Goal: Task Accomplishment & Management: Manage account settings

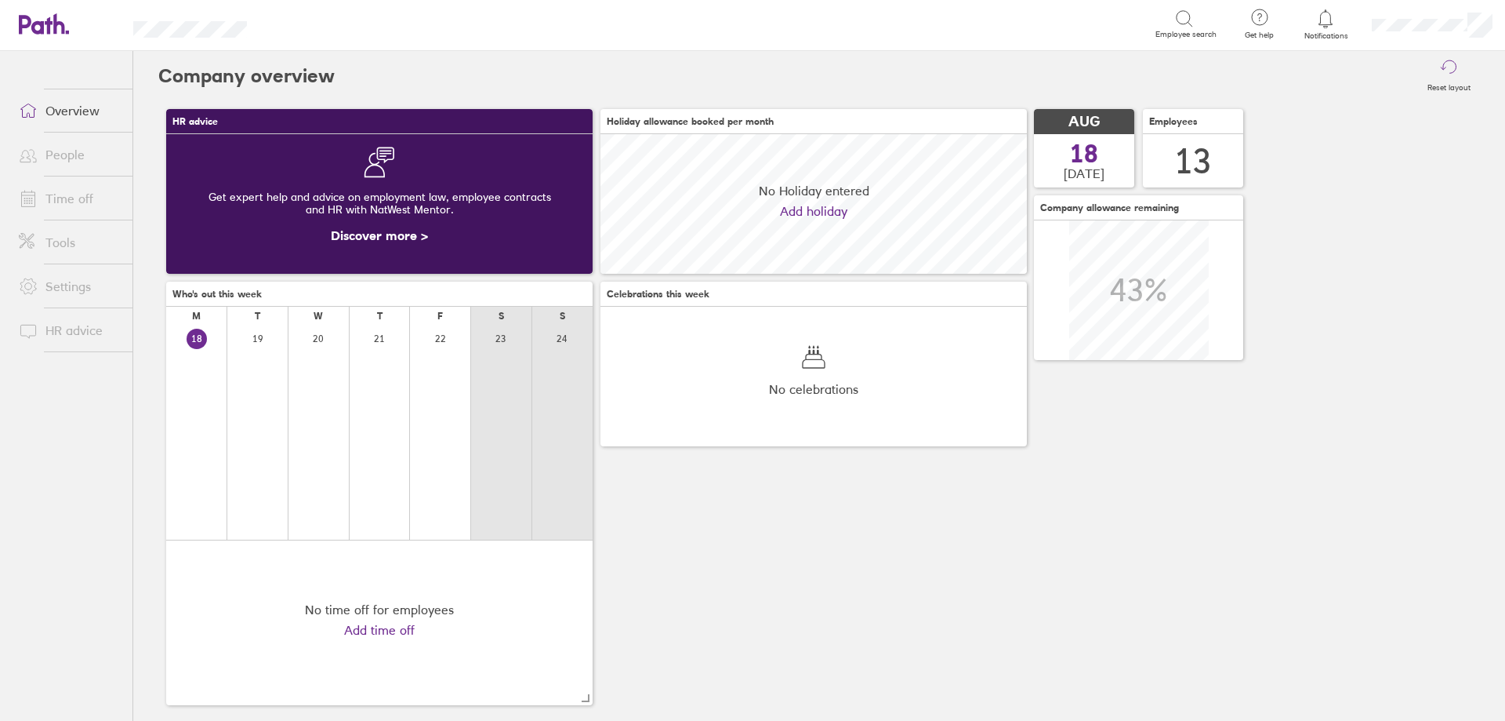
scroll to position [140, 427]
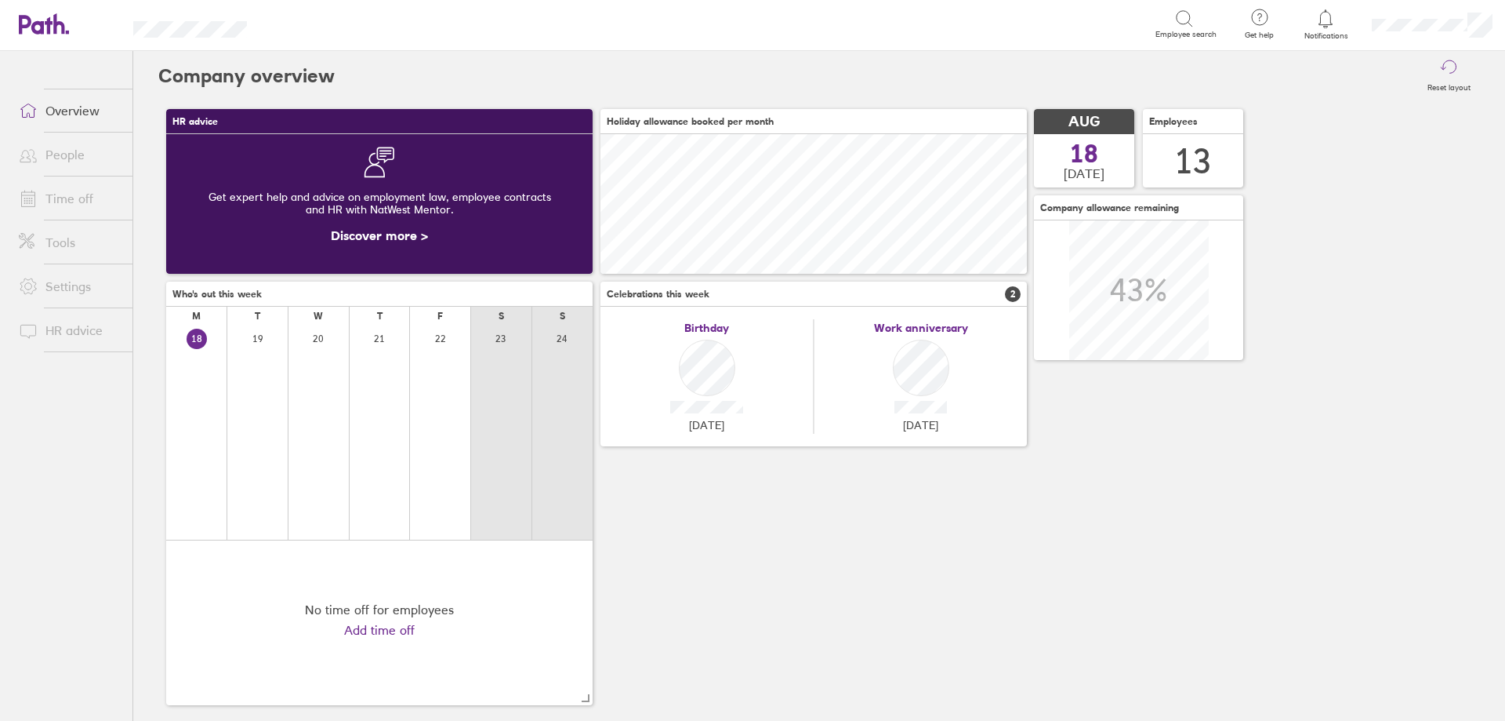
drag, startPoint x: 407, startPoint y: 173, endPoint x: 72, endPoint y: 158, distance: 335.1
click at [72, 158] on link "People" at bounding box center [69, 154] width 126 height 31
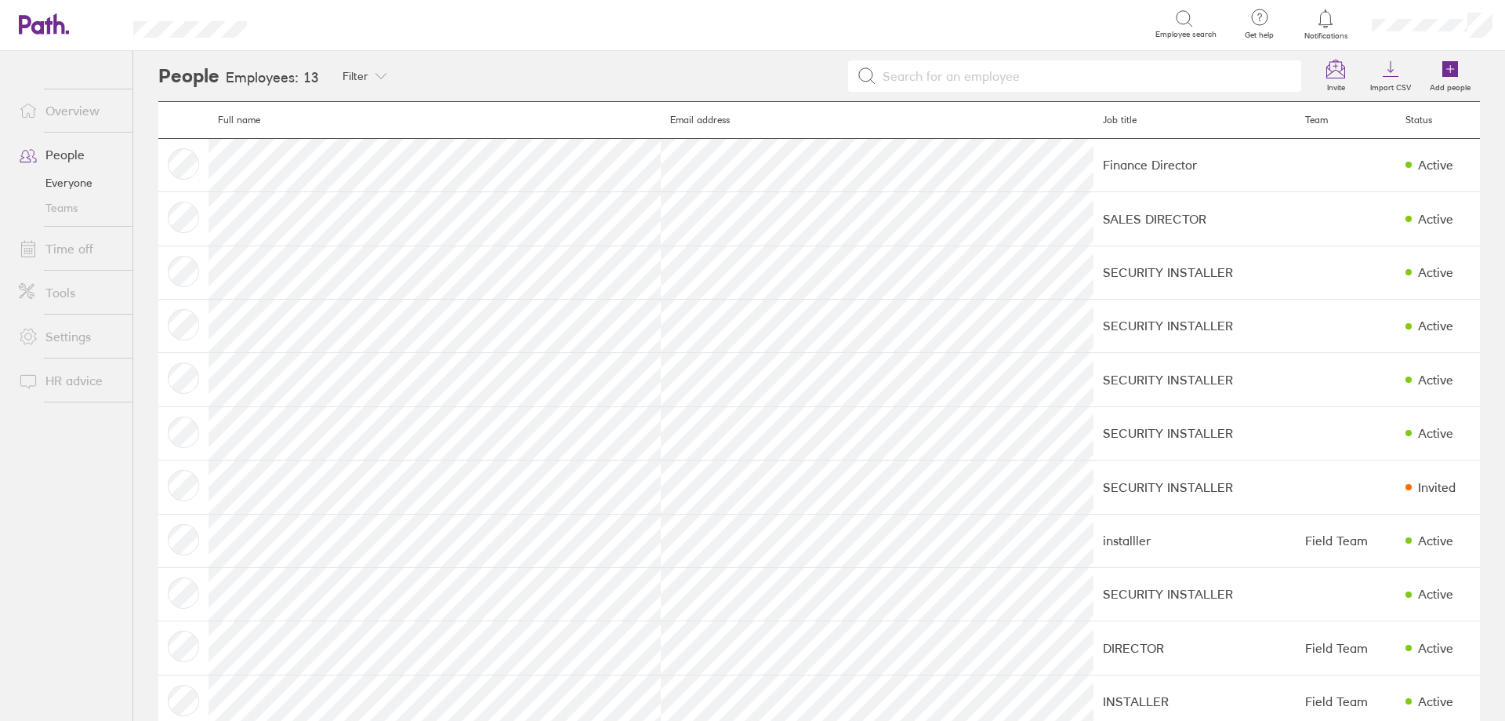
click at [89, 241] on link "Time off" at bounding box center [69, 248] width 126 height 31
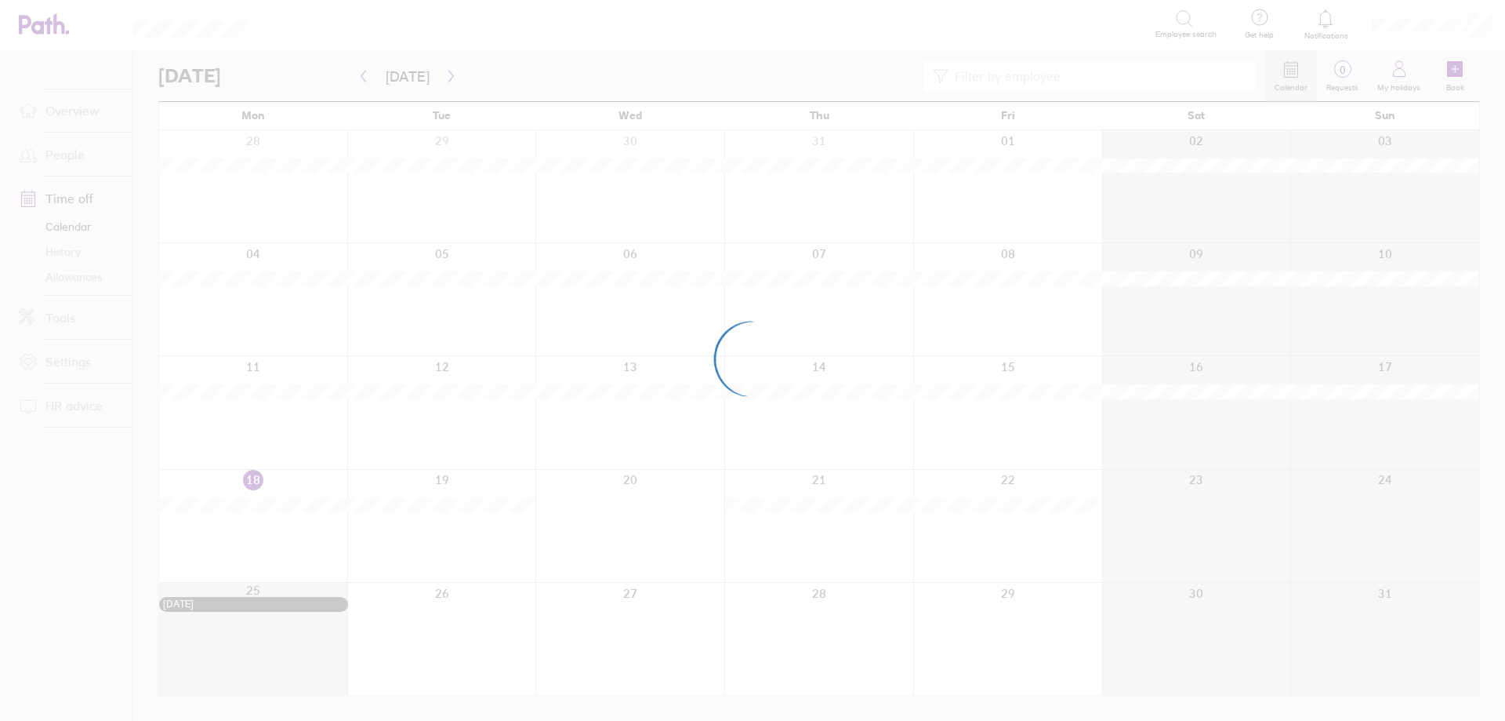
click at [77, 275] on div at bounding box center [752, 360] width 1505 height 721
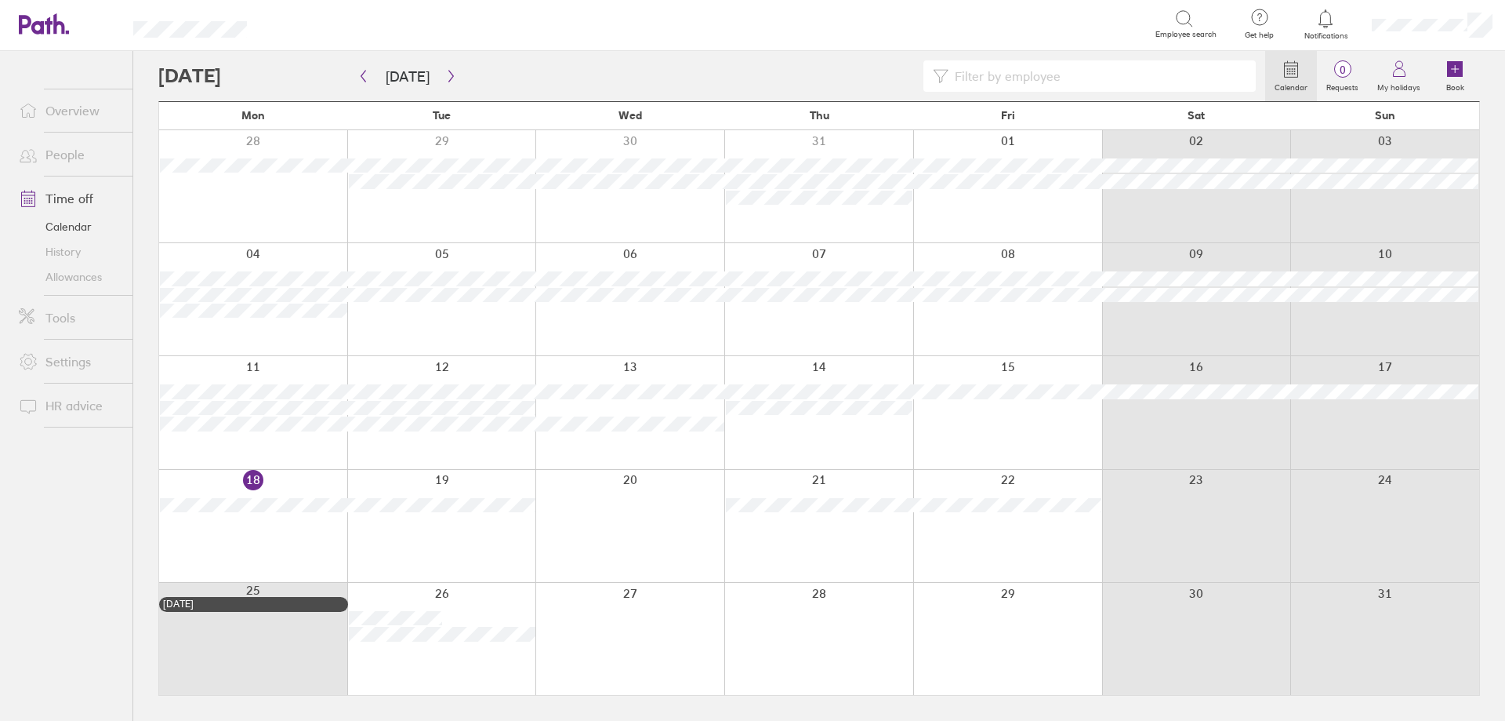
click at [77, 275] on link "Allowances" at bounding box center [69, 276] width 126 height 25
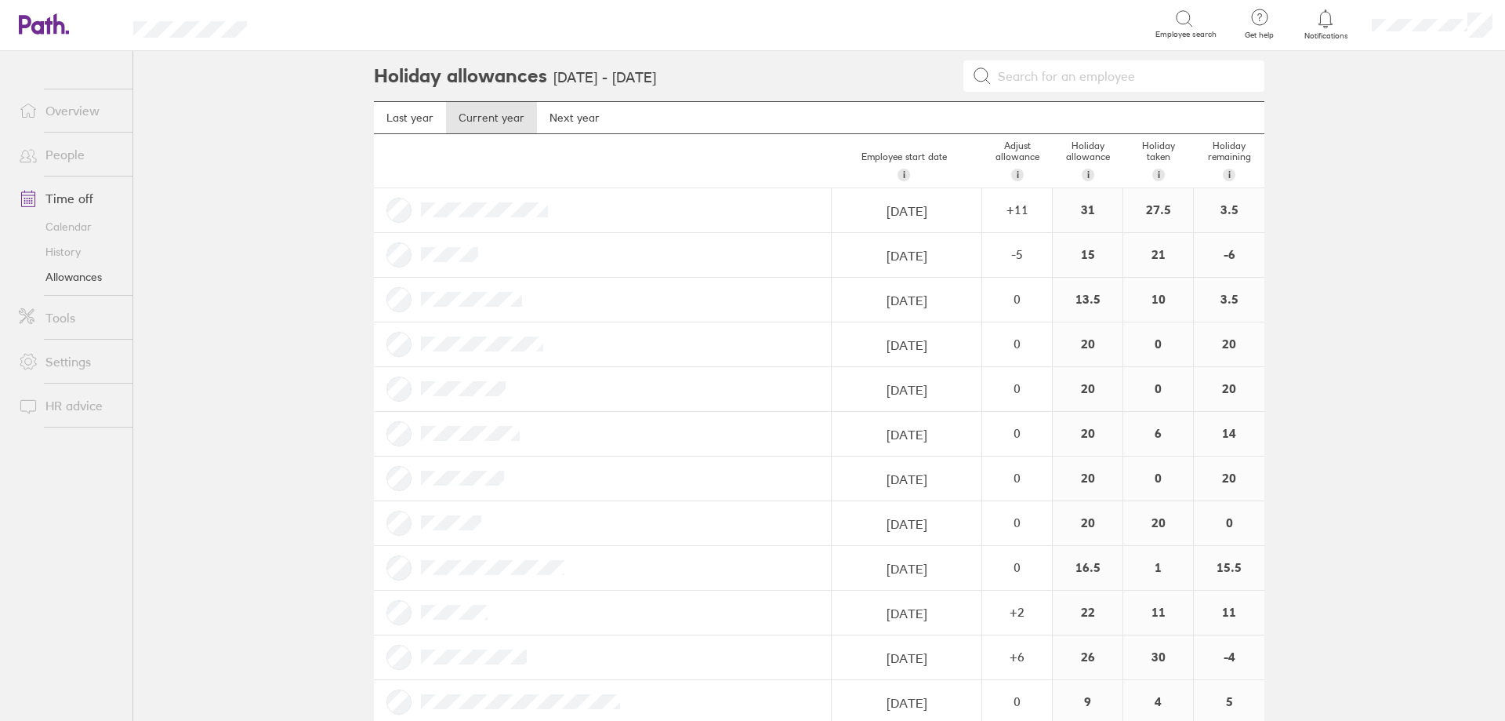
click at [681, 299] on div at bounding box center [603, 300] width 458 height 44
click at [69, 151] on link "People" at bounding box center [69, 154] width 126 height 31
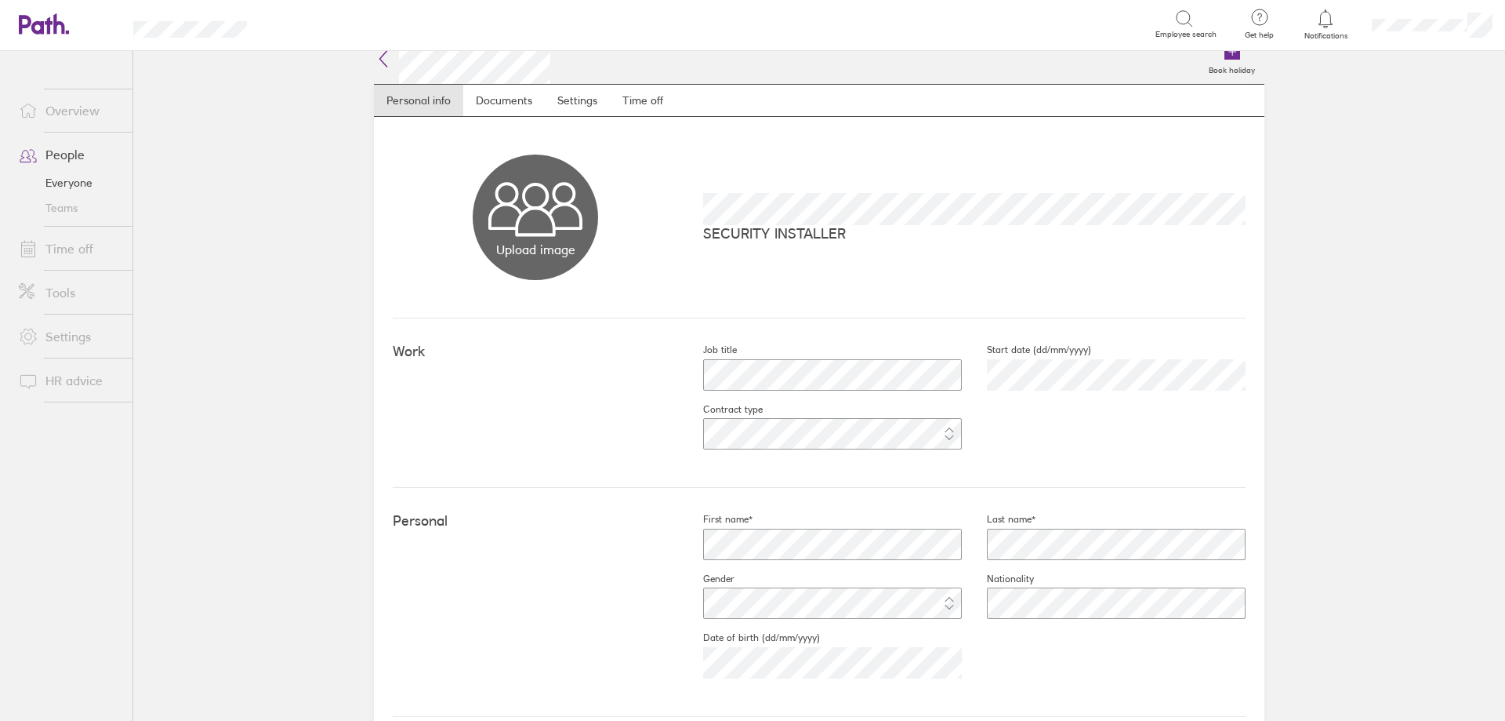
scroll to position [16, 0]
click at [505, 99] on link "Documents" at bounding box center [504, 100] width 82 height 31
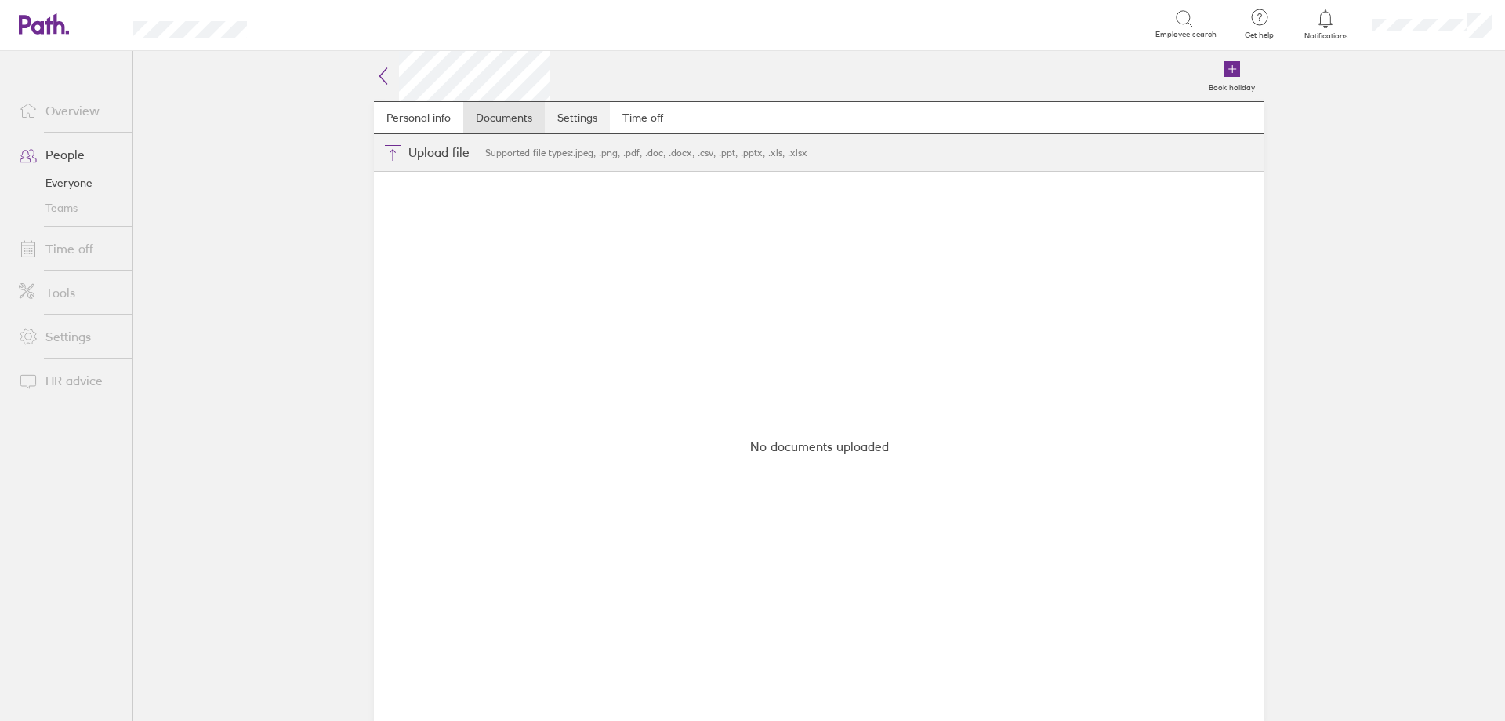
click at [572, 110] on link "Settings" at bounding box center [577, 117] width 65 height 31
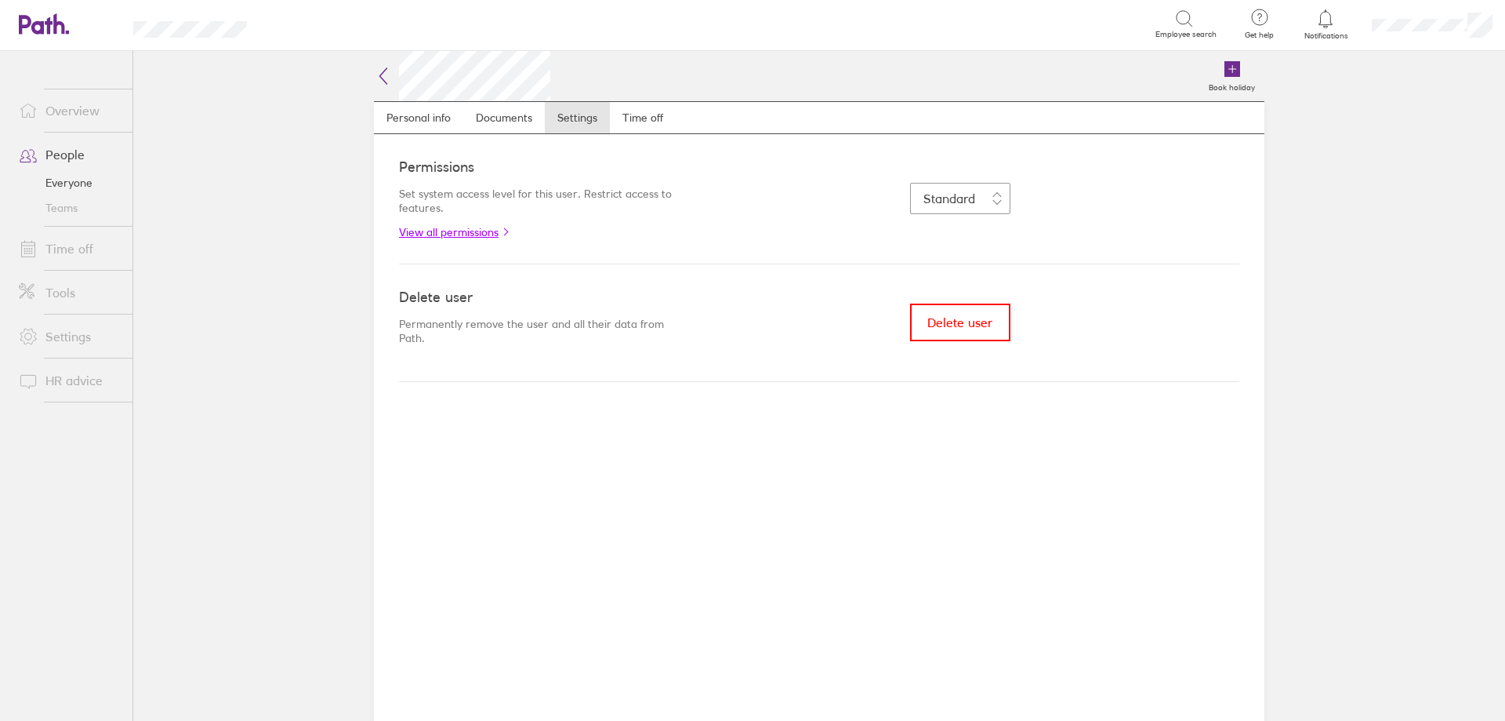
click at [458, 231] on link "View all permissions" at bounding box center [539, 232] width 281 height 13
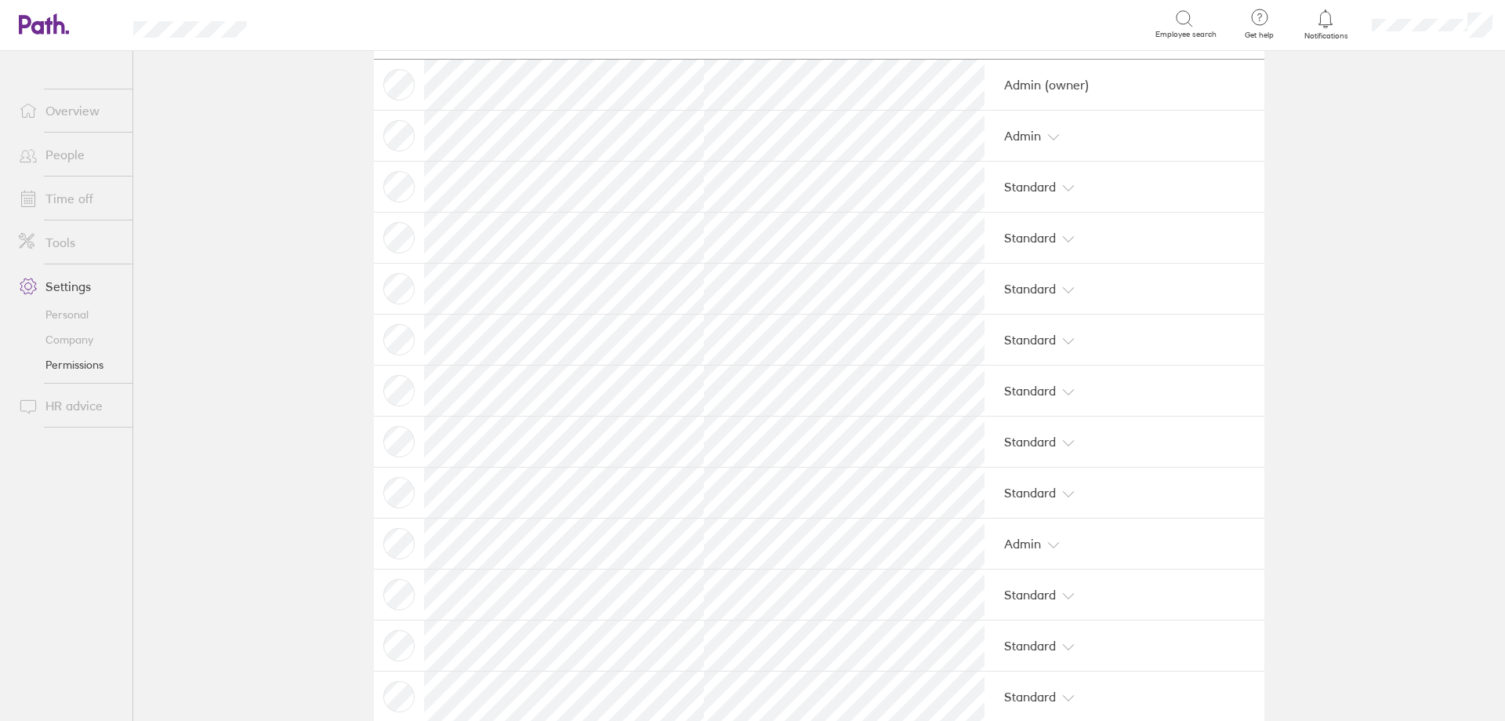
scroll to position [157, 0]
click at [381, 187] on td at bounding box center [399, 186] width 50 height 51
click at [394, 186] on td at bounding box center [399, 186] width 50 height 51
click at [1062, 185] on icon at bounding box center [1068, 187] width 13 height 13
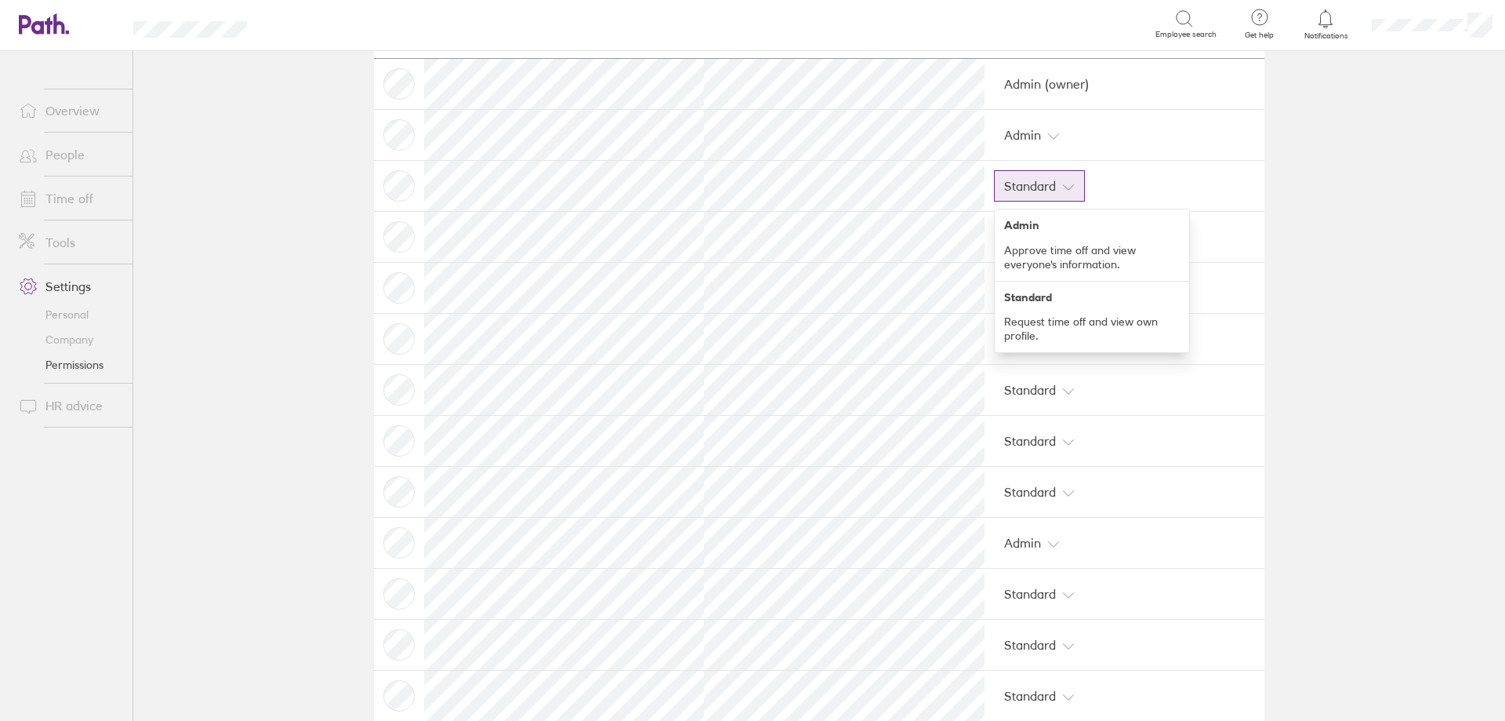
click at [1062, 185] on icon at bounding box center [1068, 187] width 13 height 13
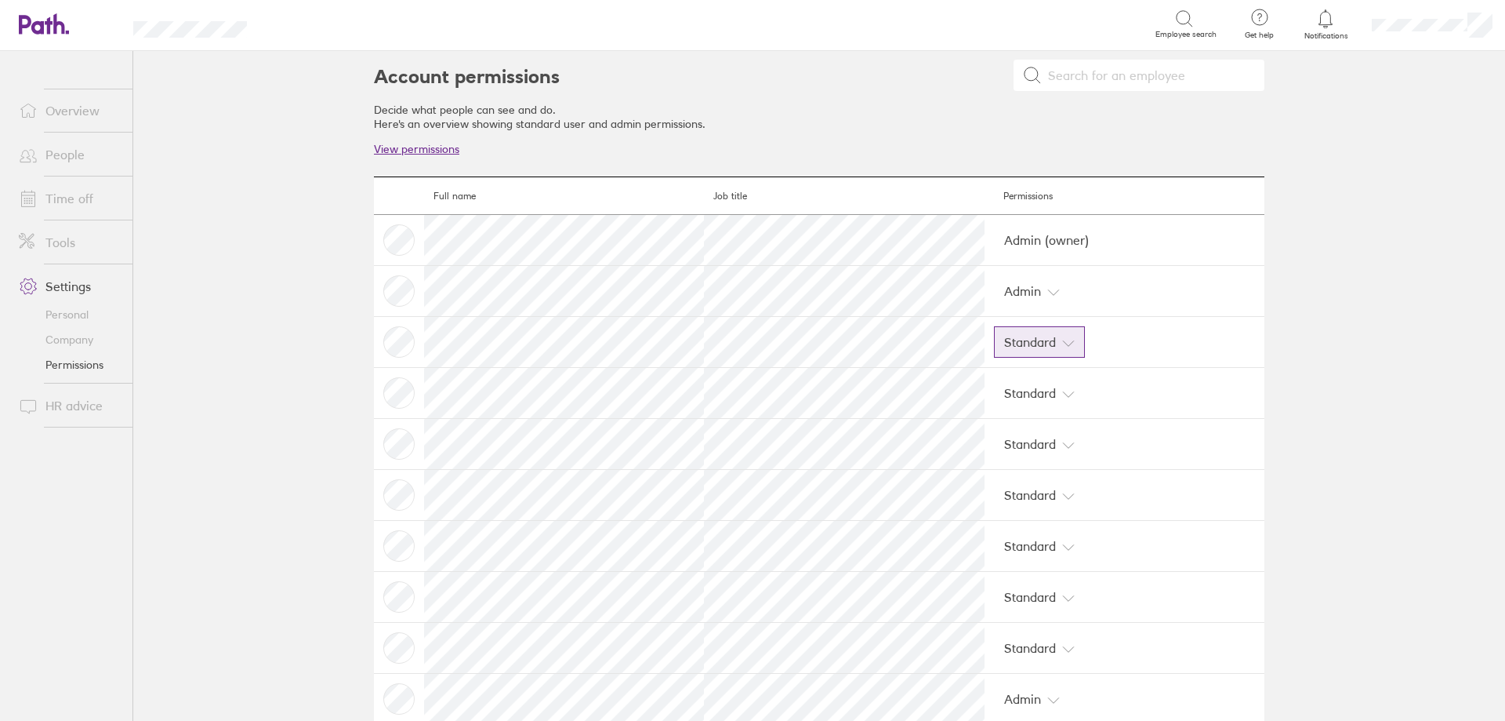
scroll to position [0, 0]
click at [56, 160] on link "People" at bounding box center [69, 154] width 126 height 31
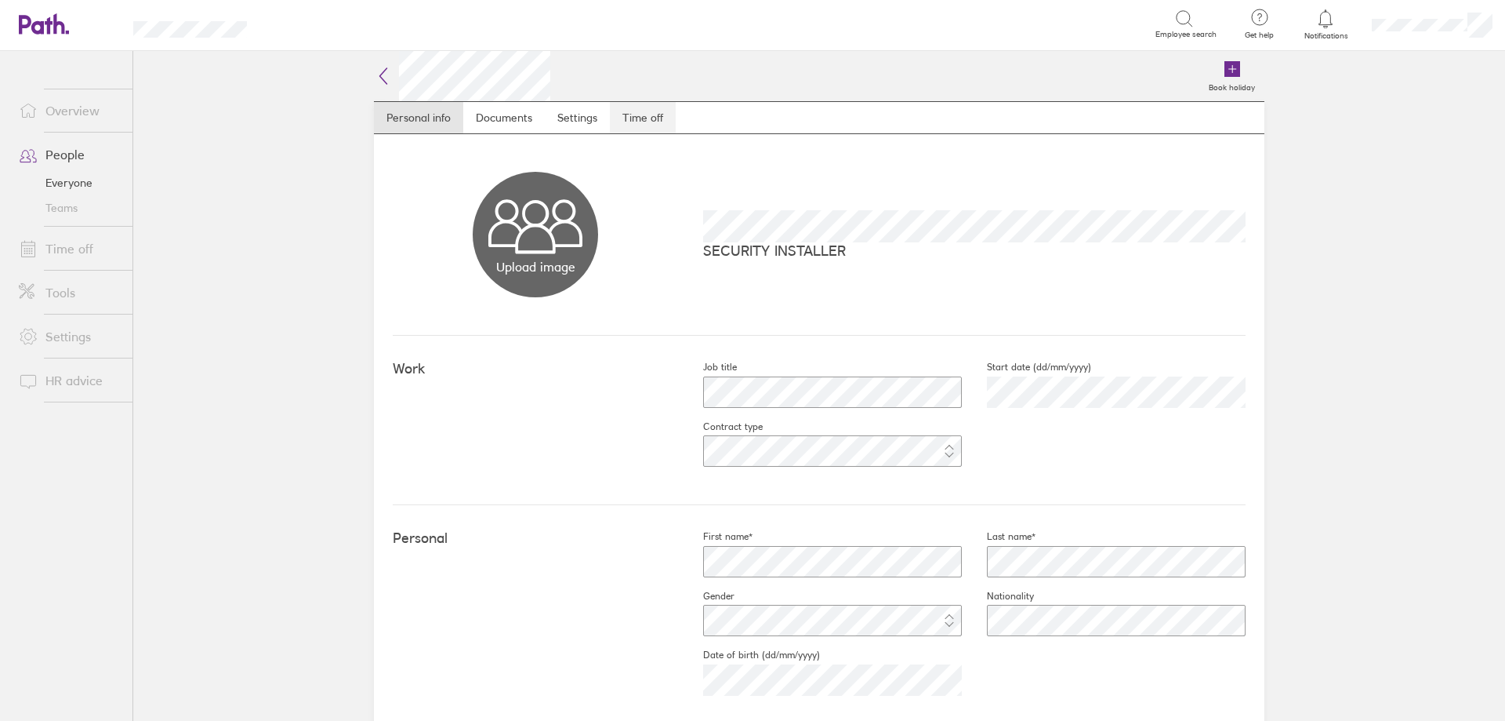
click at [636, 119] on link "Time off" at bounding box center [643, 117] width 66 height 31
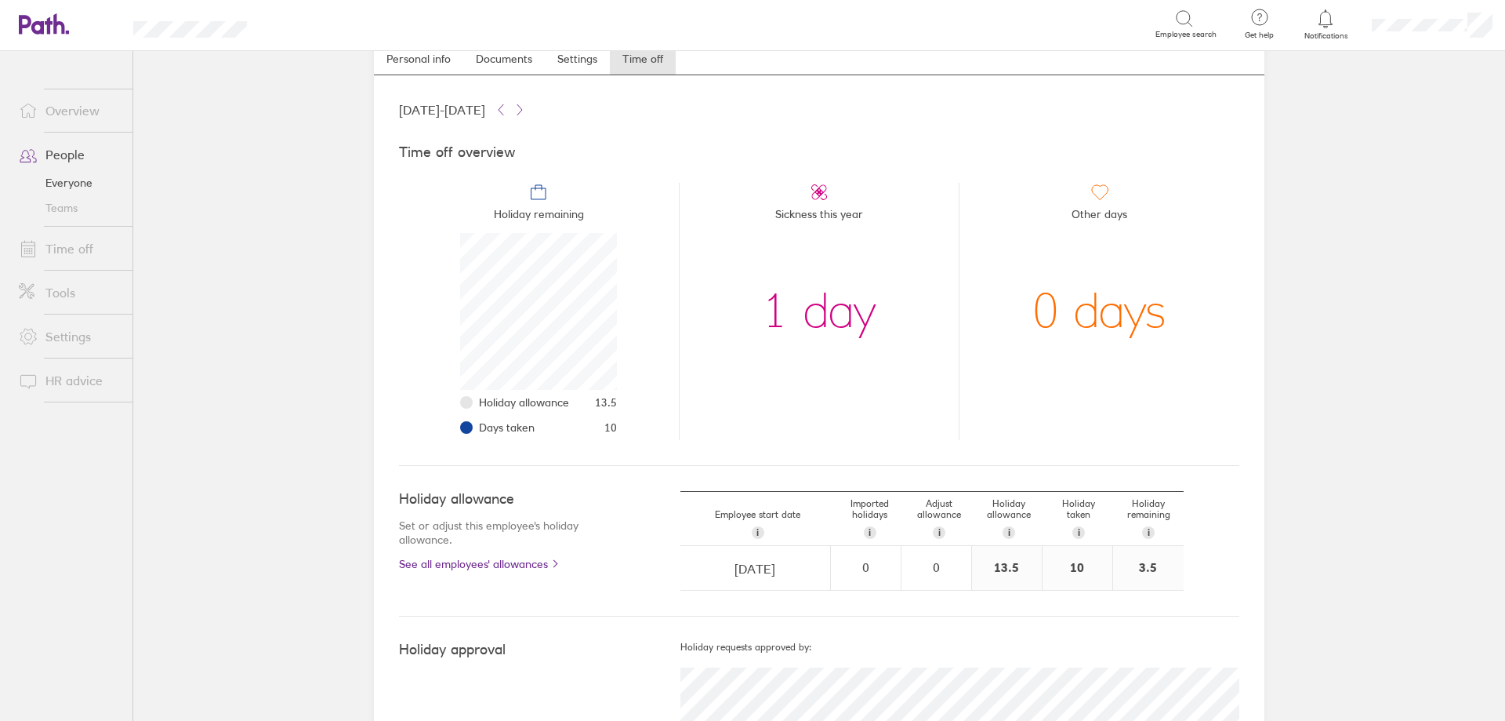
scroll to position [31, 0]
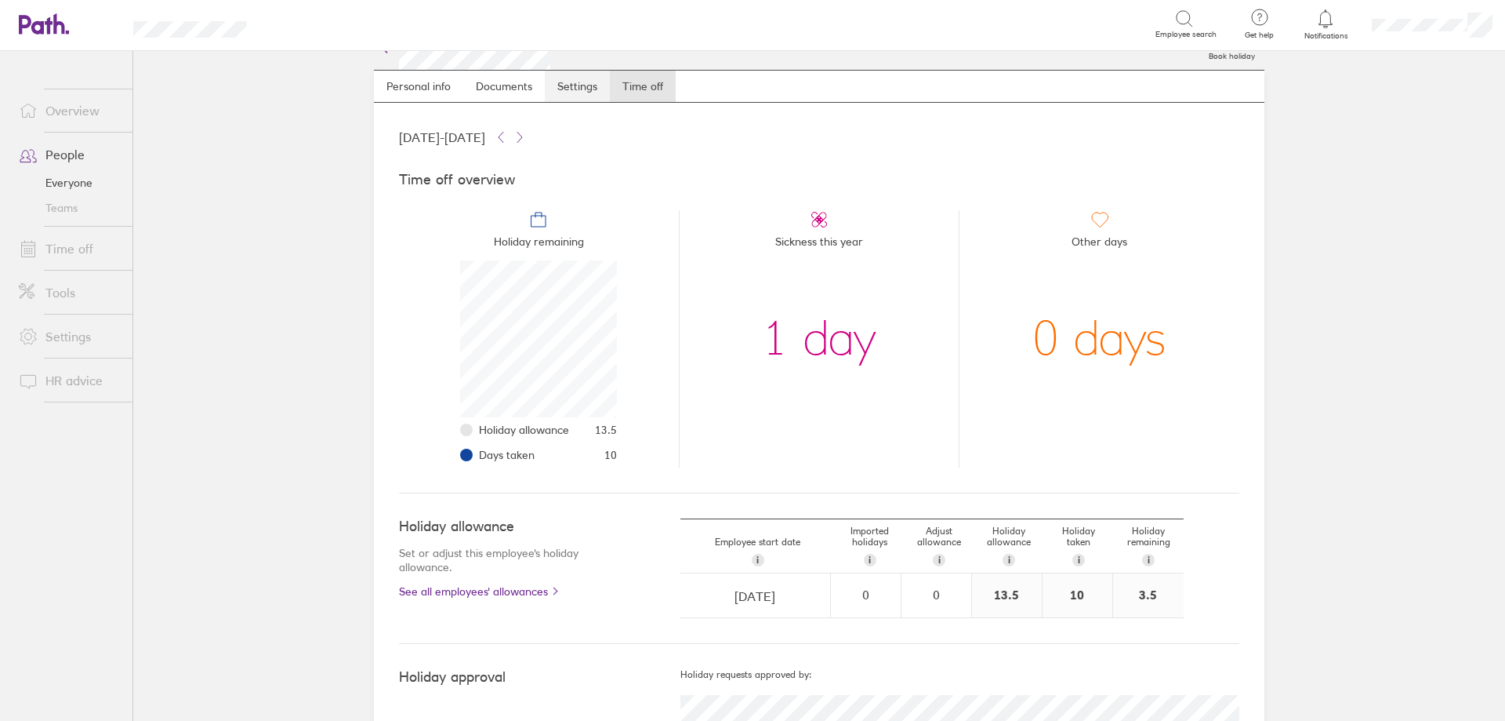
click at [568, 88] on link "Settings" at bounding box center [577, 86] width 65 height 31
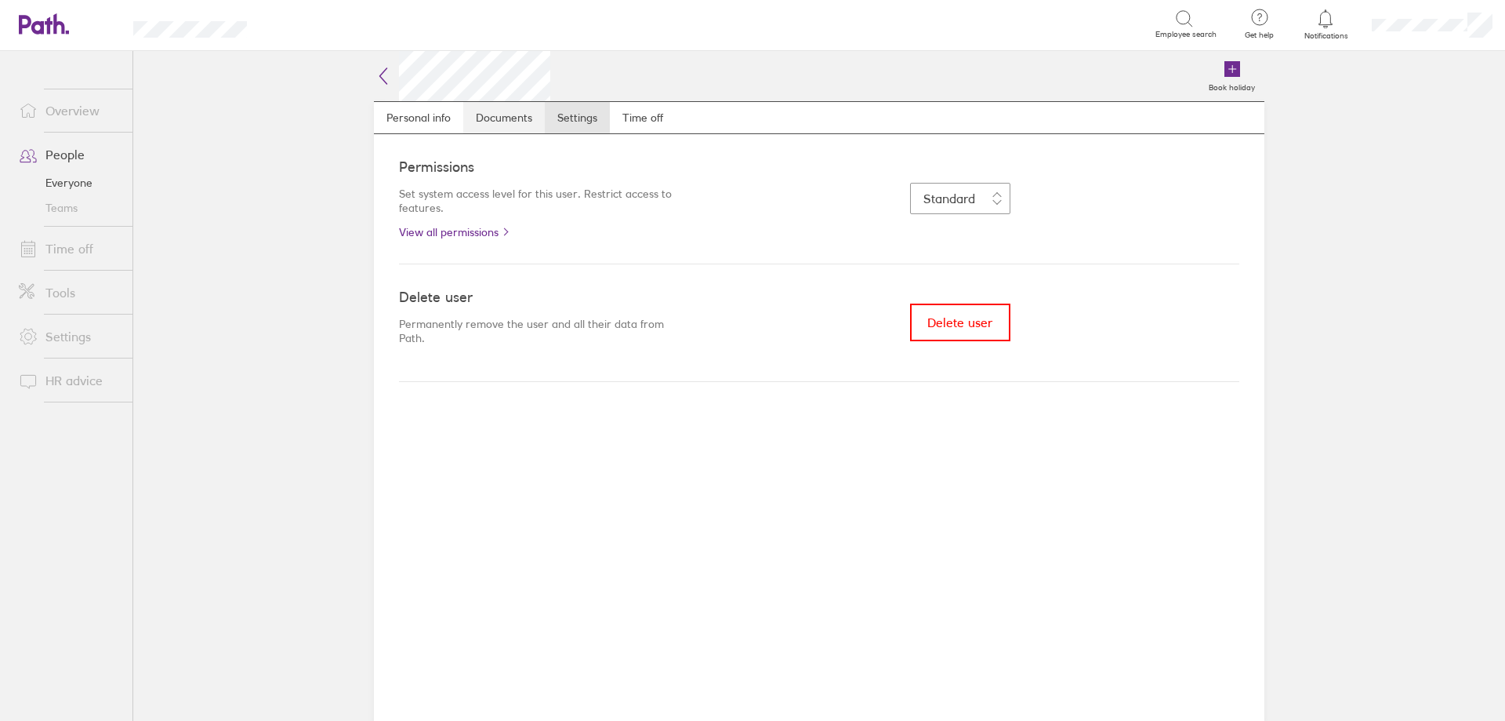
click at [503, 118] on link "Documents" at bounding box center [504, 117] width 82 height 31
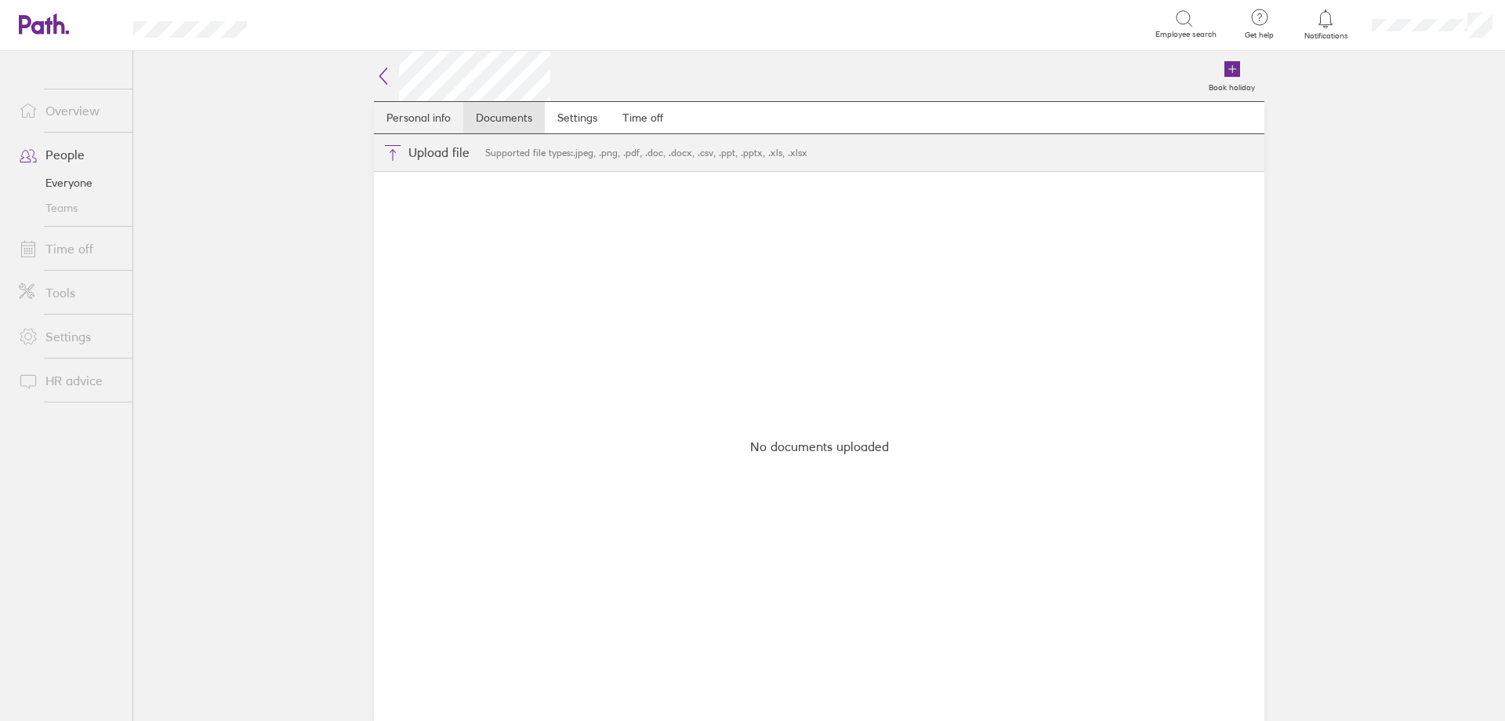
click at [409, 119] on link "Personal info" at bounding box center [418, 117] width 89 height 31
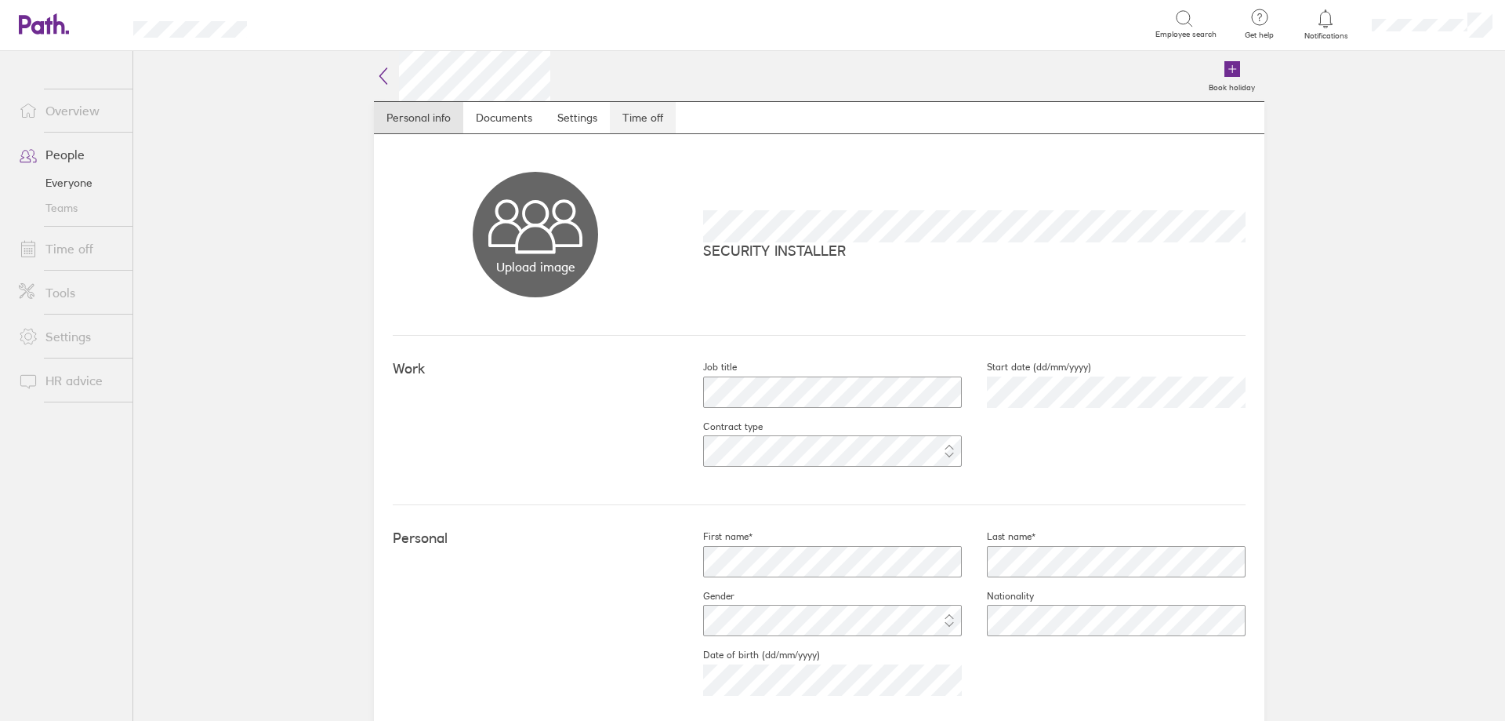
click at [659, 122] on link "Time off" at bounding box center [643, 117] width 66 height 31
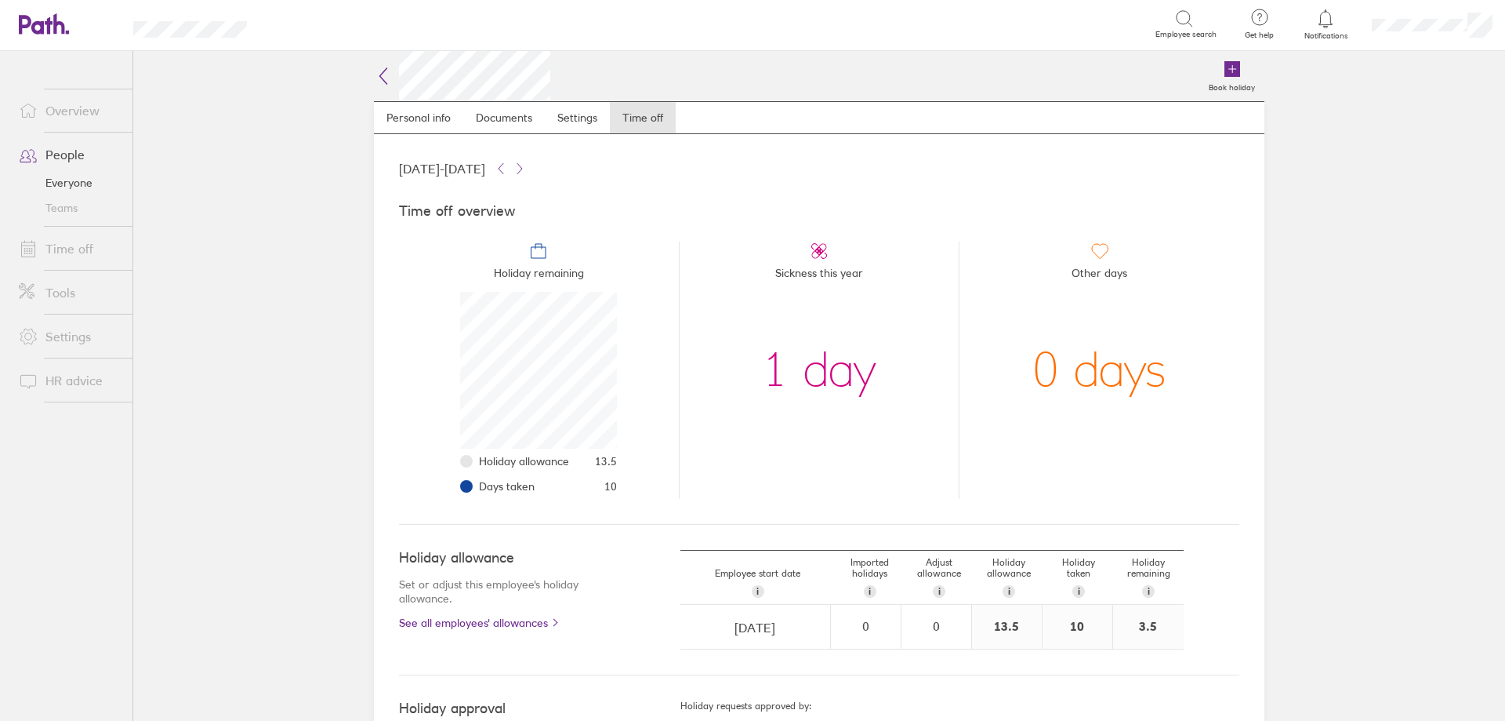
click at [66, 253] on link "Time off" at bounding box center [69, 248] width 126 height 31
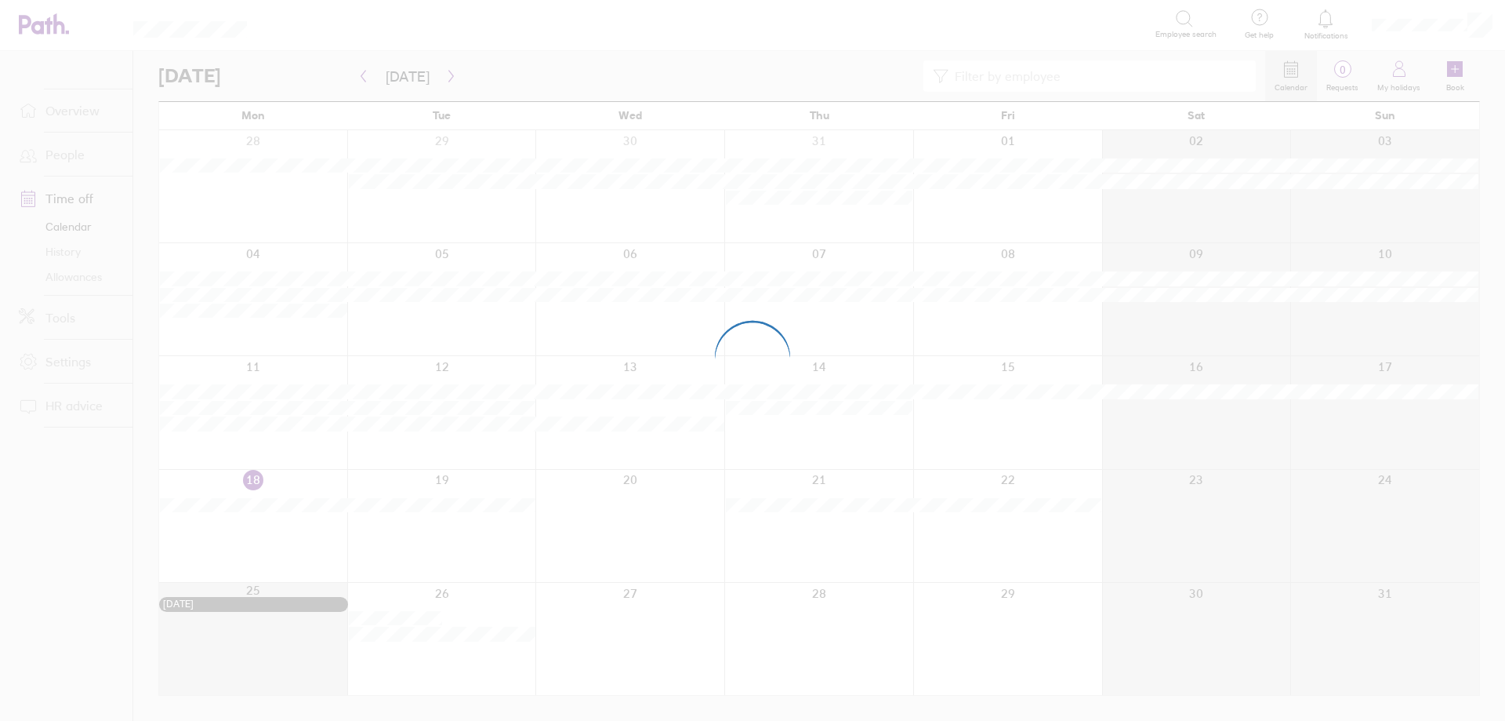
click at [78, 274] on div at bounding box center [752, 360] width 1505 height 721
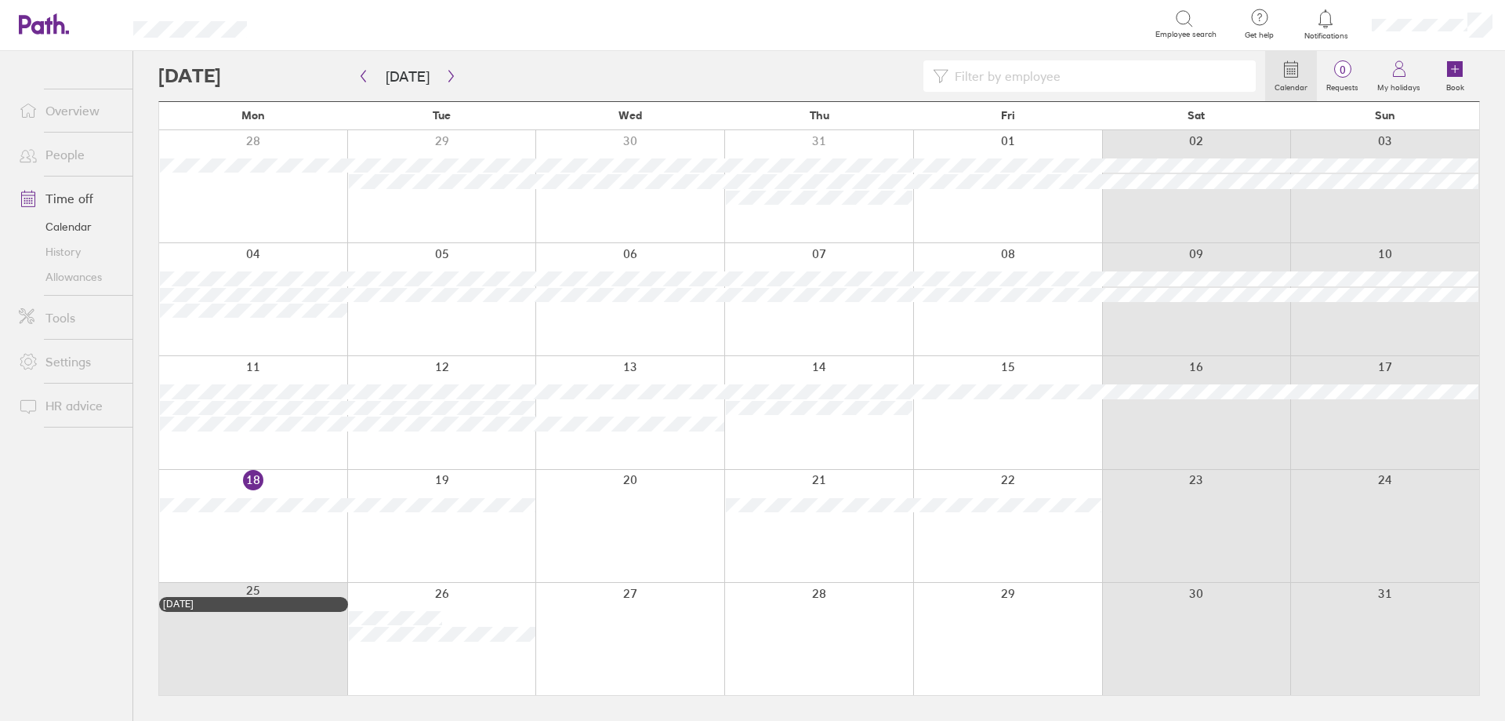
click at [79, 278] on link "Allowances" at bounding box center [69, 276] width 126 height 25
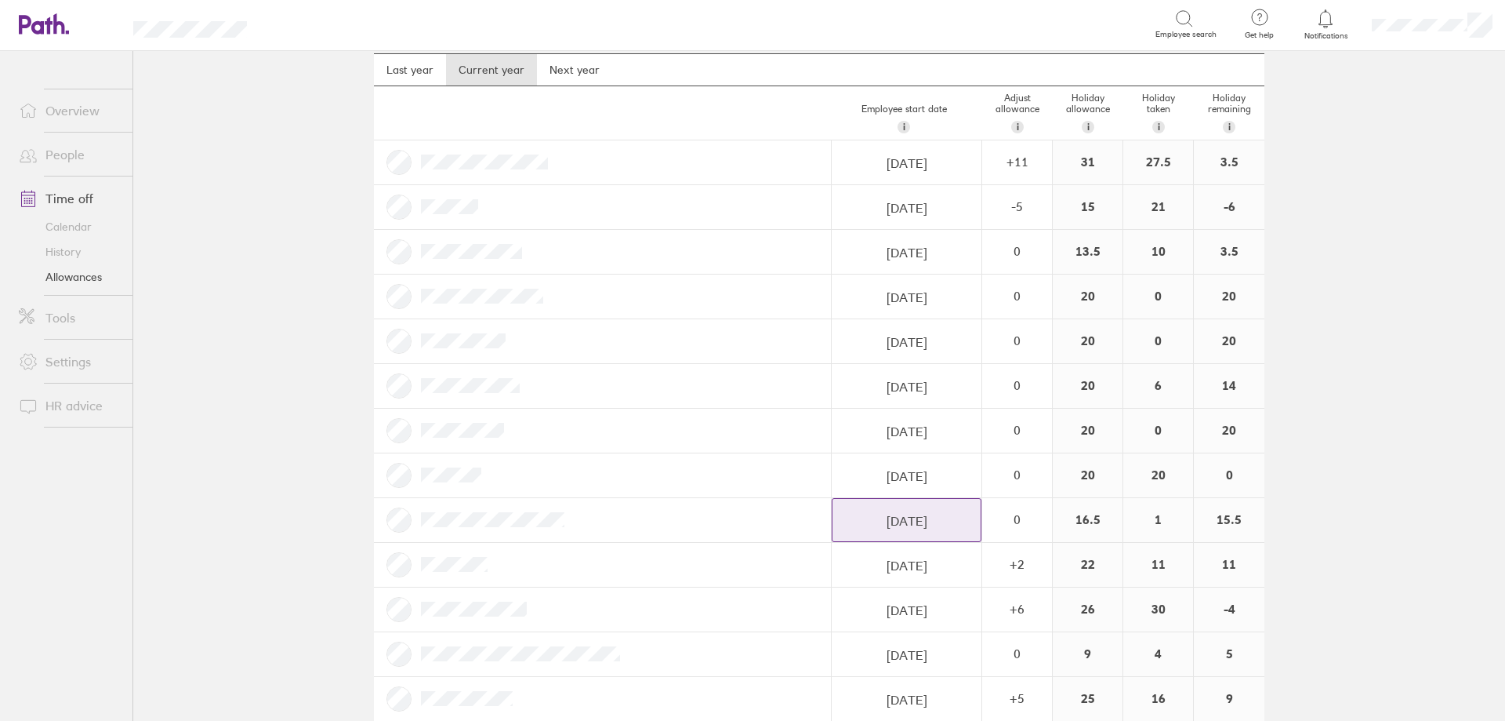
scroll to position [74, 0]
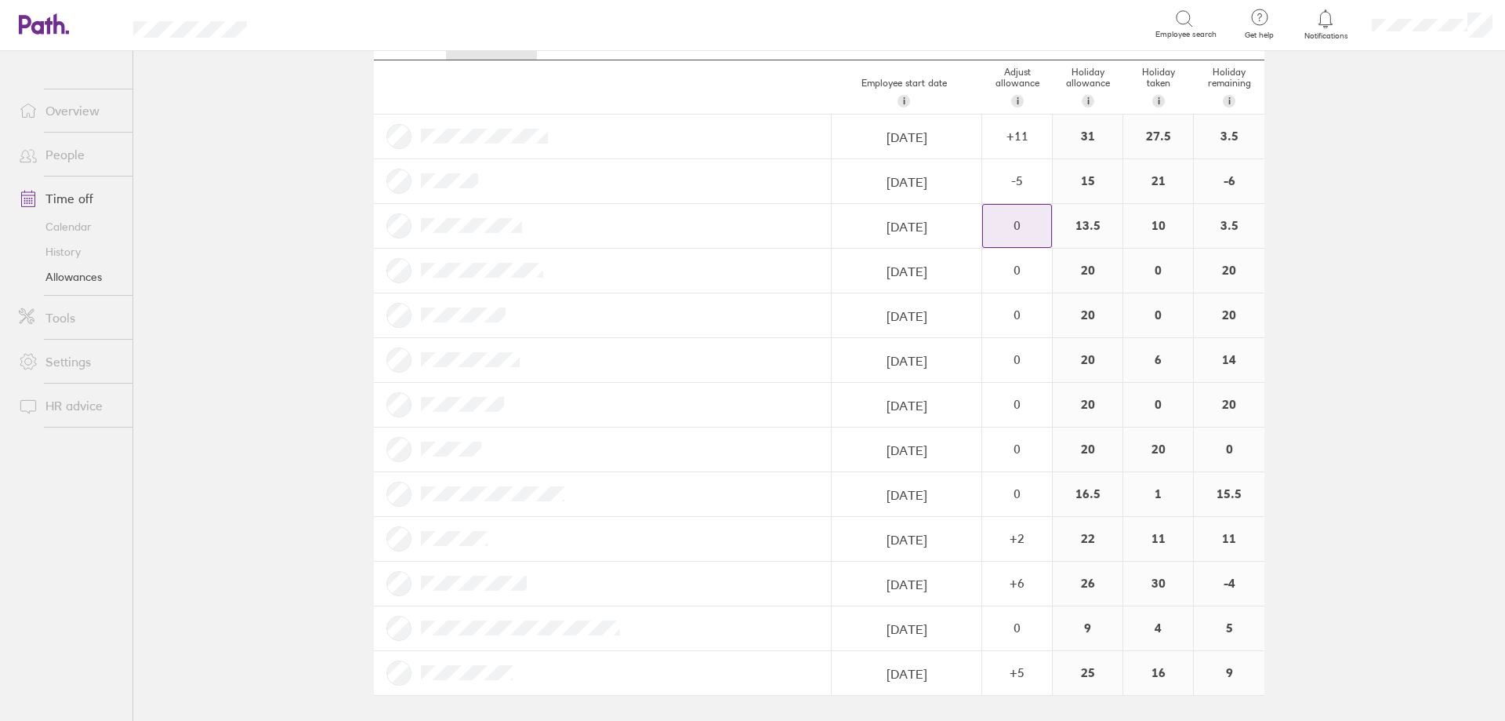
click at [995, 158] on div "0" at bounding box center [1017, 136] width 68 height 42
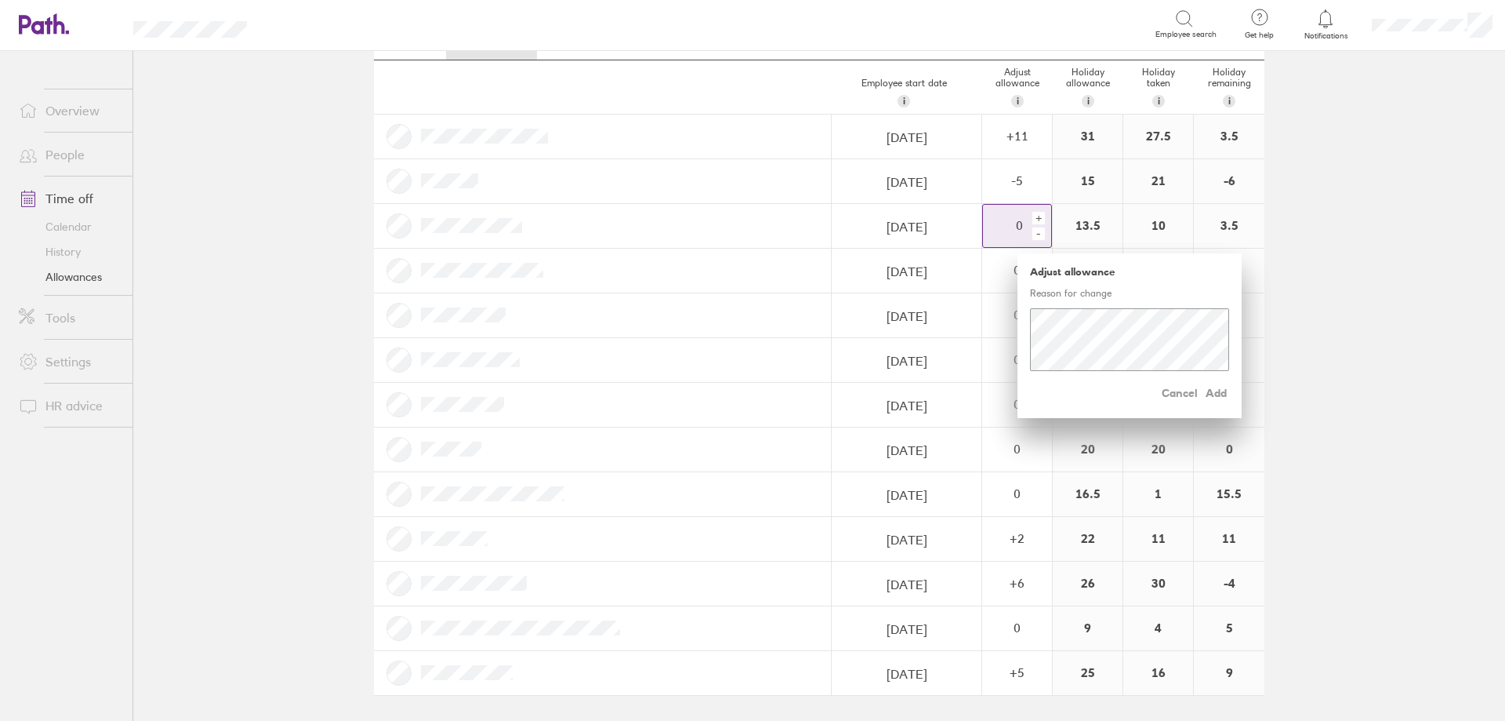
click at [1035, 224] on div "+" at bounding box center [1039, 218] width 13 height 13
click at [1035, 233] on div "-" at bounding box center [1039, 233] width 13 height 13
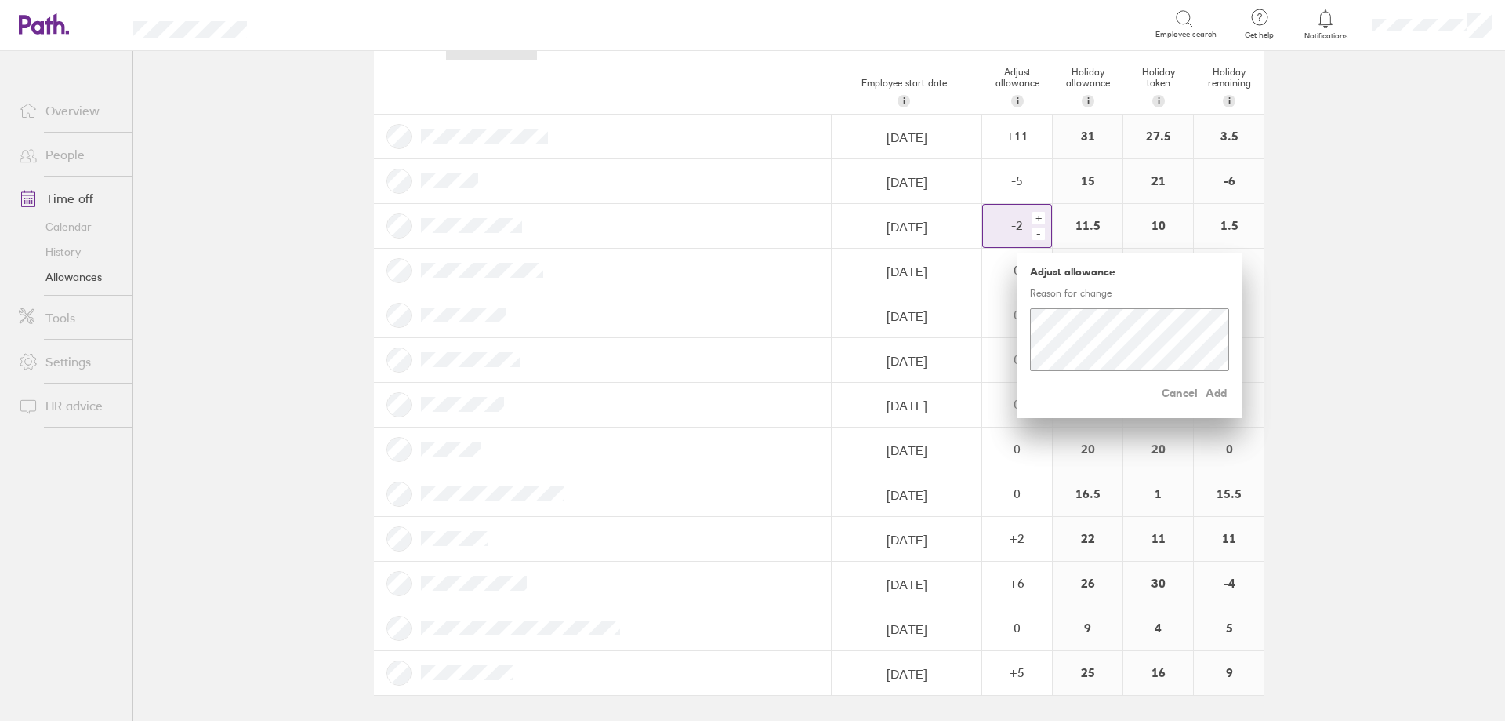
click at [1035, 233] on div "-" at bounding box center [1039, 233] width 13 height 13
click at [1364, 311] on main "Holiday allowances [DATE] - [DATE] Last year Current year Next year Employee st…" at bounding box center [819, 386] width 1372 height 670
click at [1033, 219] on div "+" at bounding box center [1039, 218] width 13 height 13
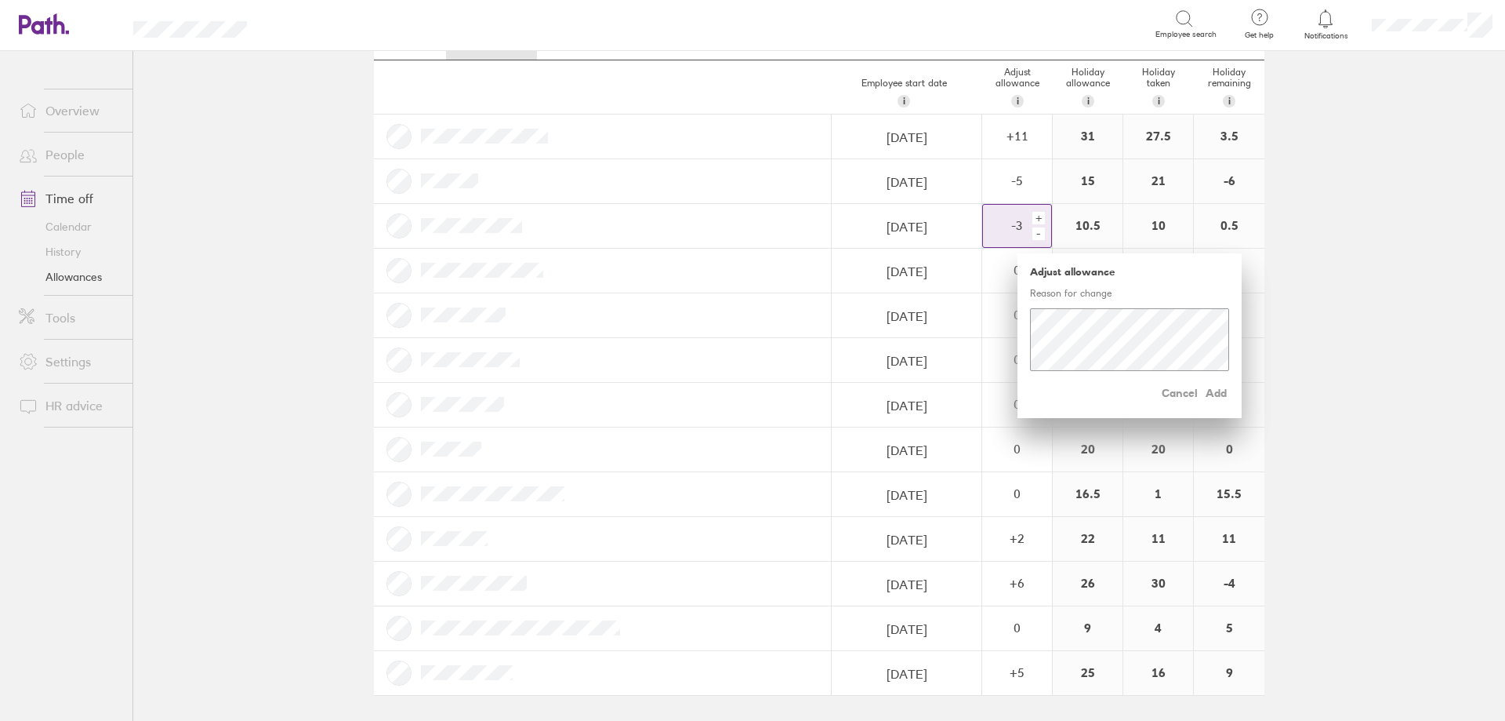
click at [1033, 219] on div "+" at bounding box center [1039, 218] width 13 height 13
drag, startPoint x: 1202, startPoint y: 398, endPoint x: 1305, endPoint y: 398, distance: 102.7
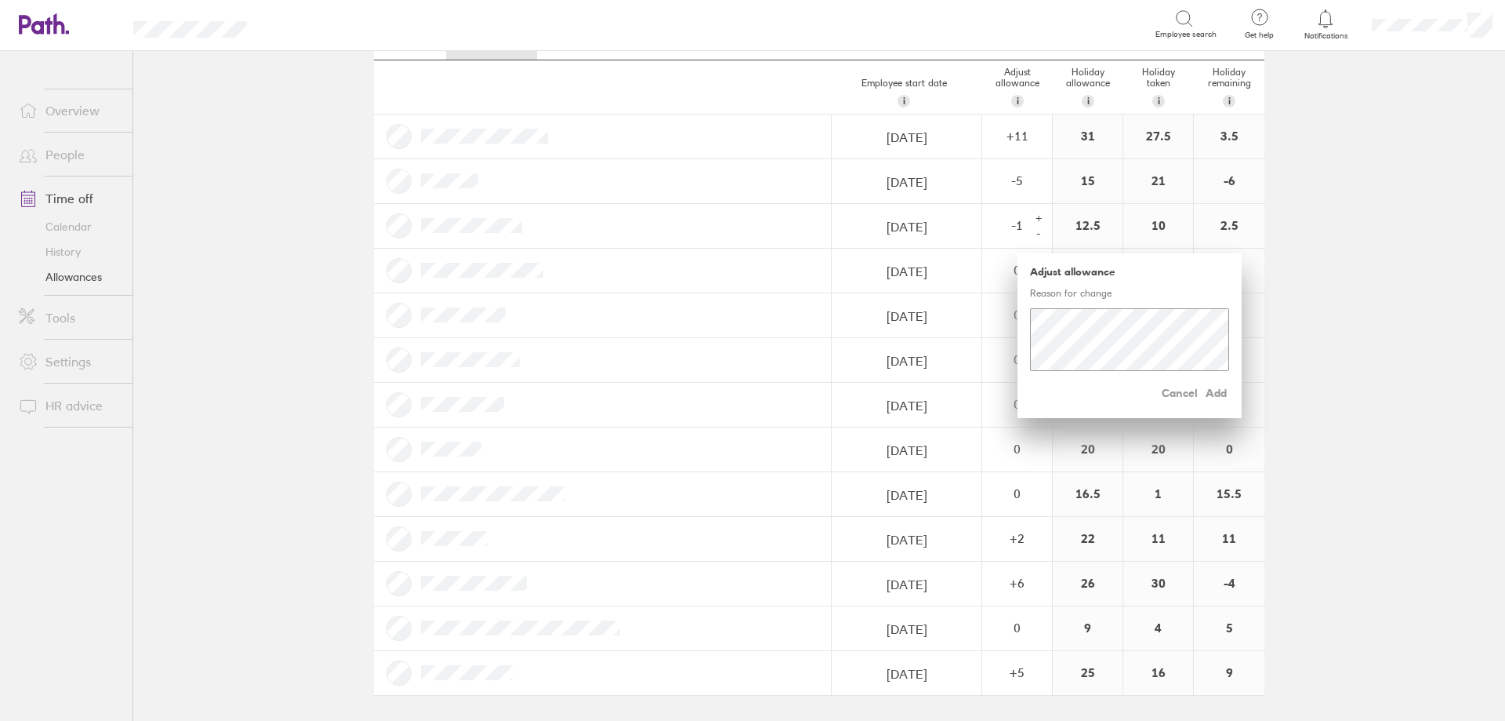
click at [1204, 398] on span "Add" at bounding box center [1216, 392] width 25 height 25
click at [1214, 394] on span "Add" at bounding box center [1216, 392] width 25 height 25
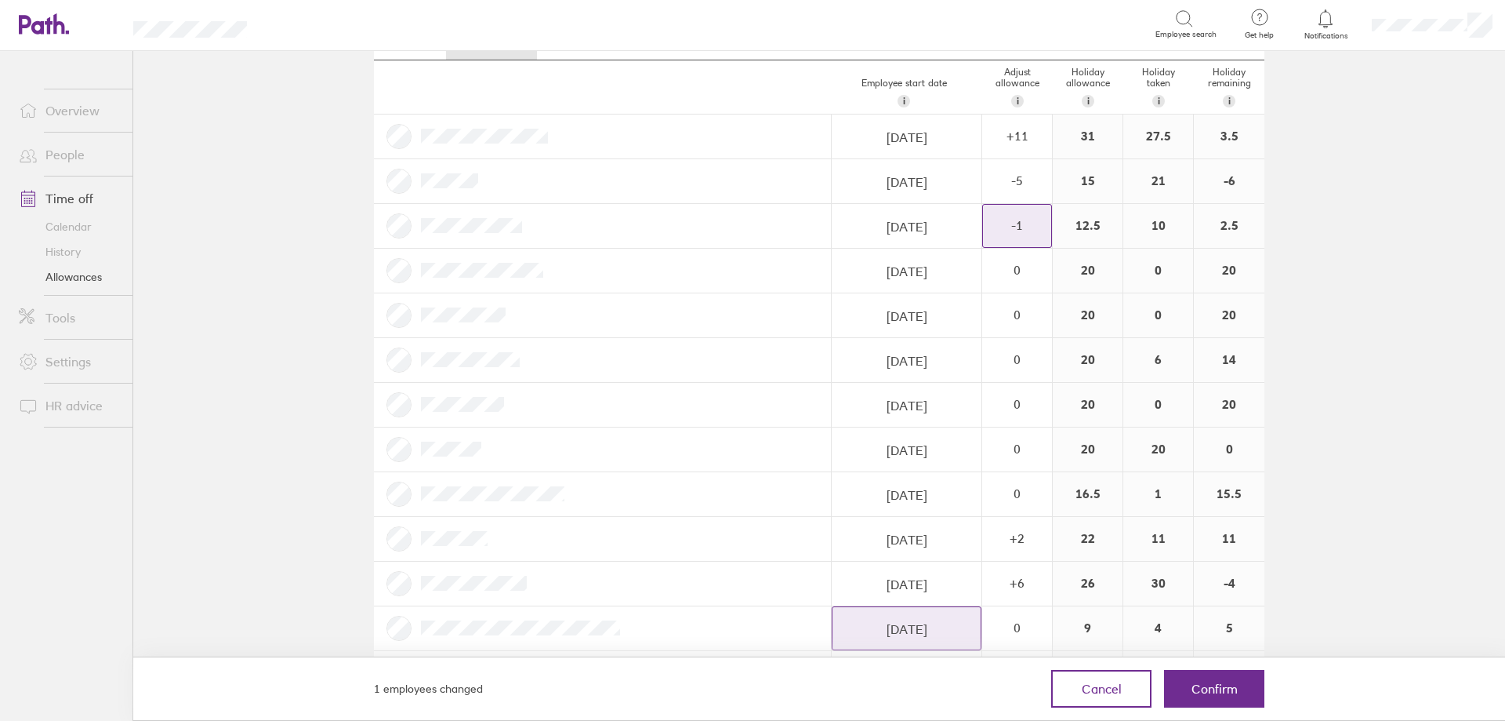
drag, startPoint x: 1218, startPoint y: 680, endPoint x: 914, endPoint y: 619, distance: 310.1
click at [1217, 681] on button "Confirm" at bounding box center [1214, 689] width 100 height 38
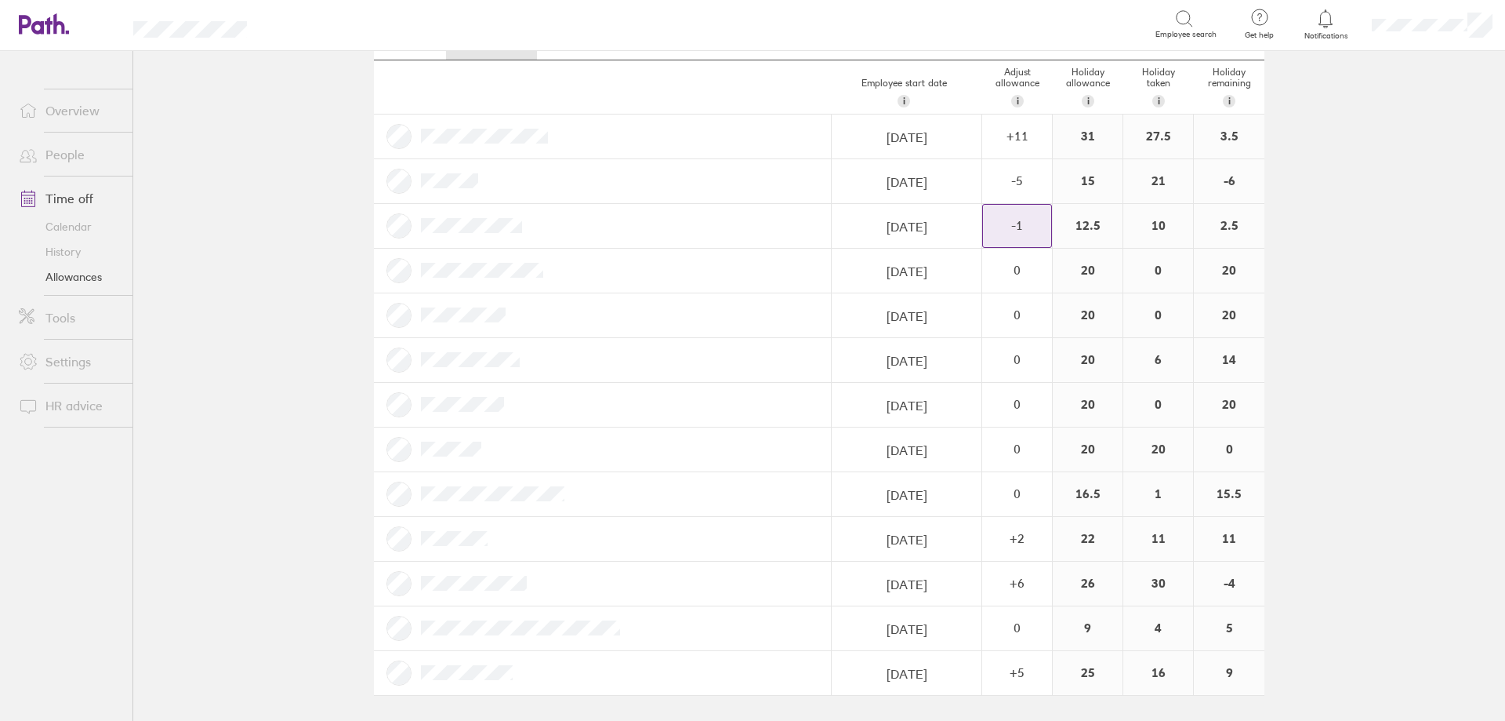
click at [1330, 28] on div at bounding box center [1326, 19] width 51 height 22
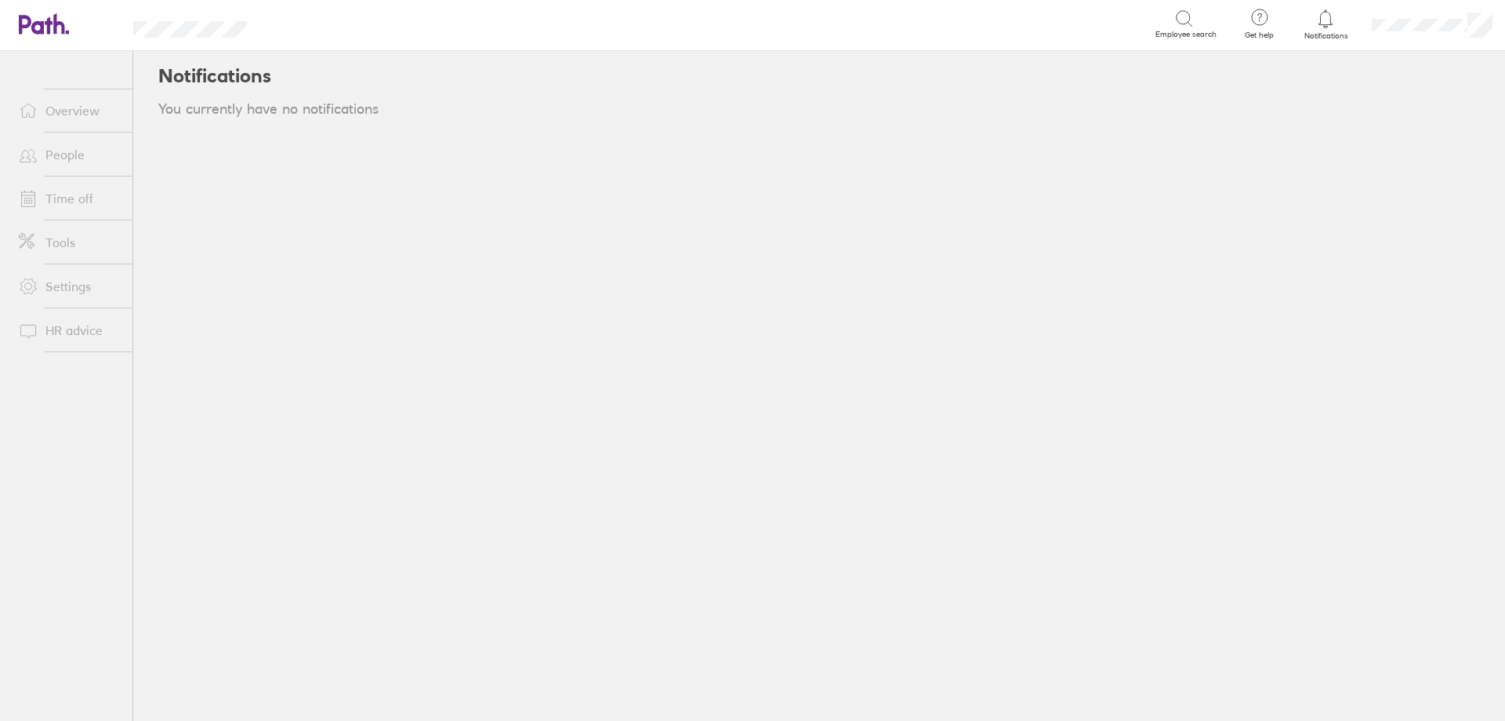
click at [70, 195] on link "Time off" at bounding box center [69, 198] width 126 height 31
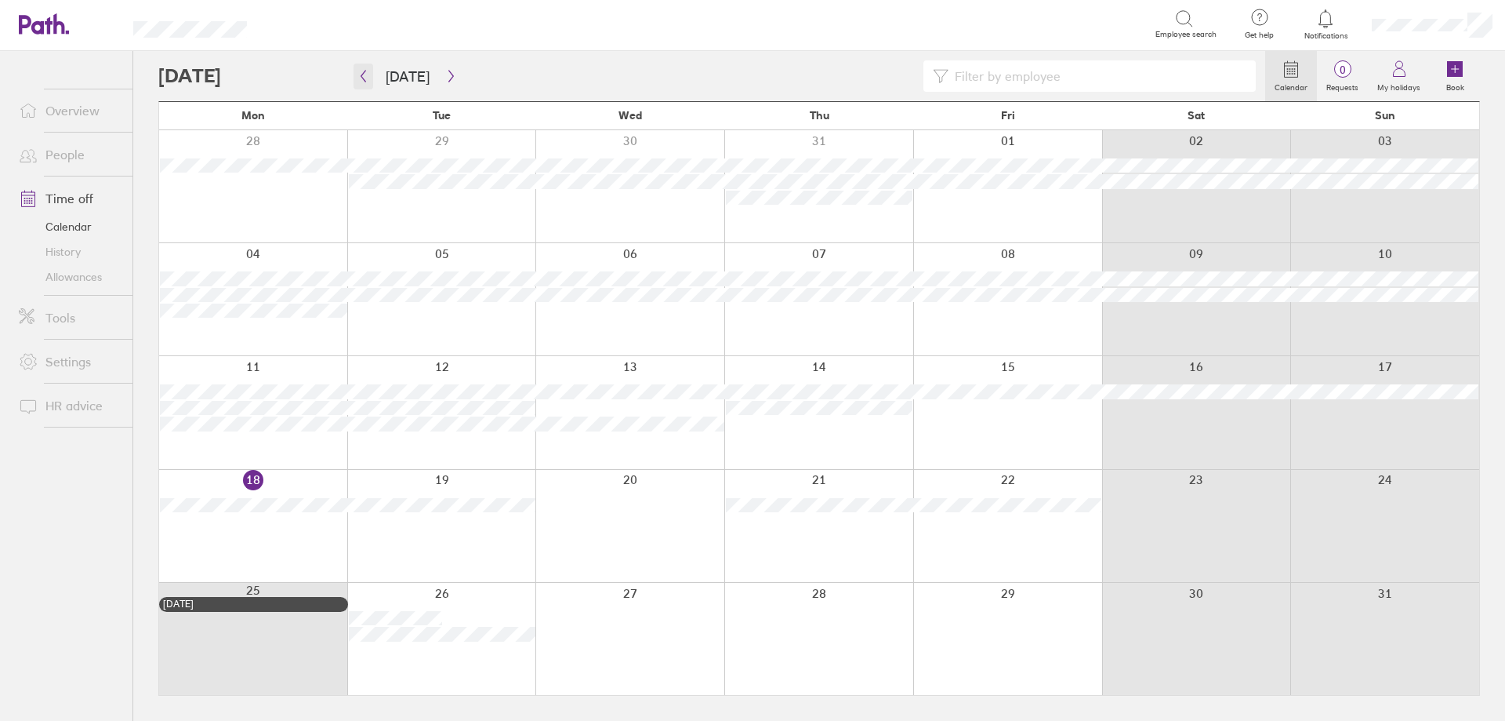
click at [362, 72] on icon "button" at bounding box center [364, 76] width 12 height 13
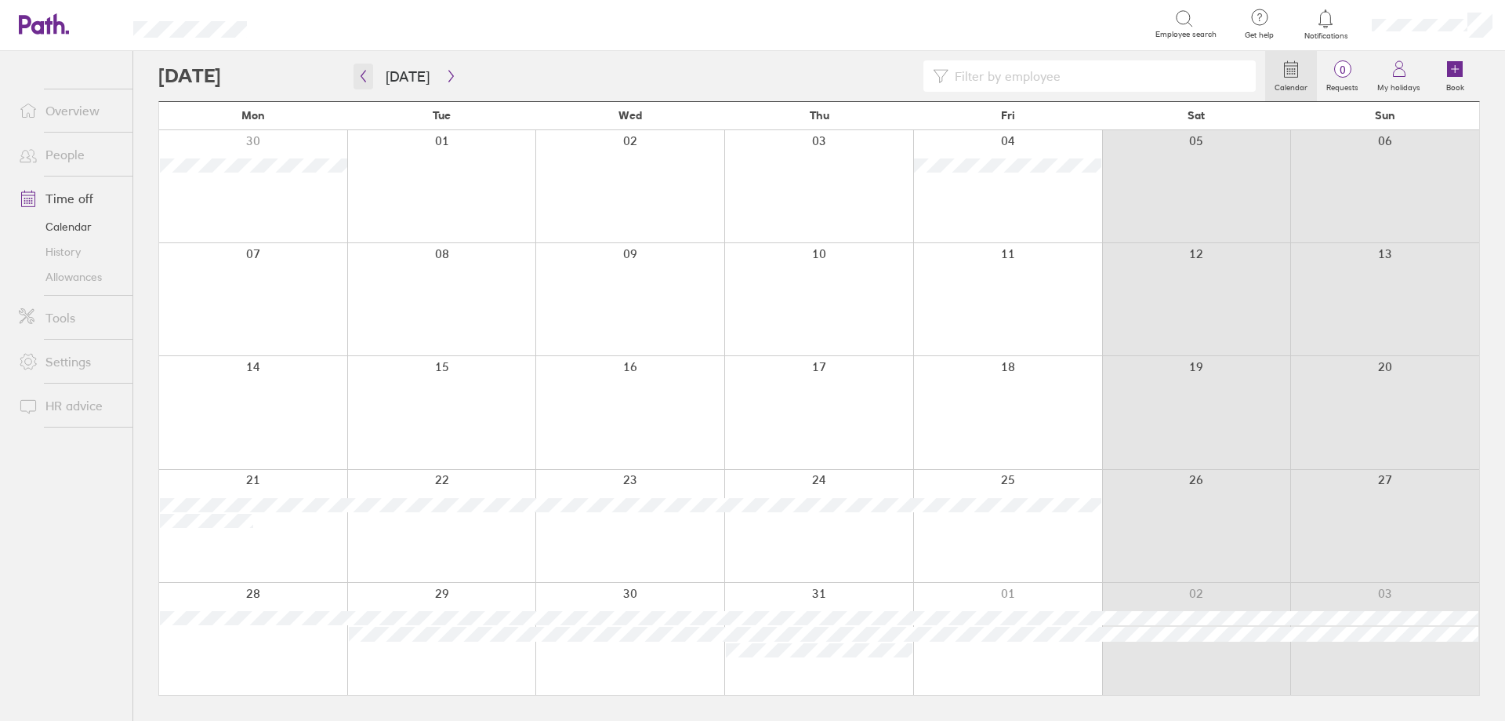
click at [362, 72] on icon "button" at bounding box center [364, 76] width 12 height 13
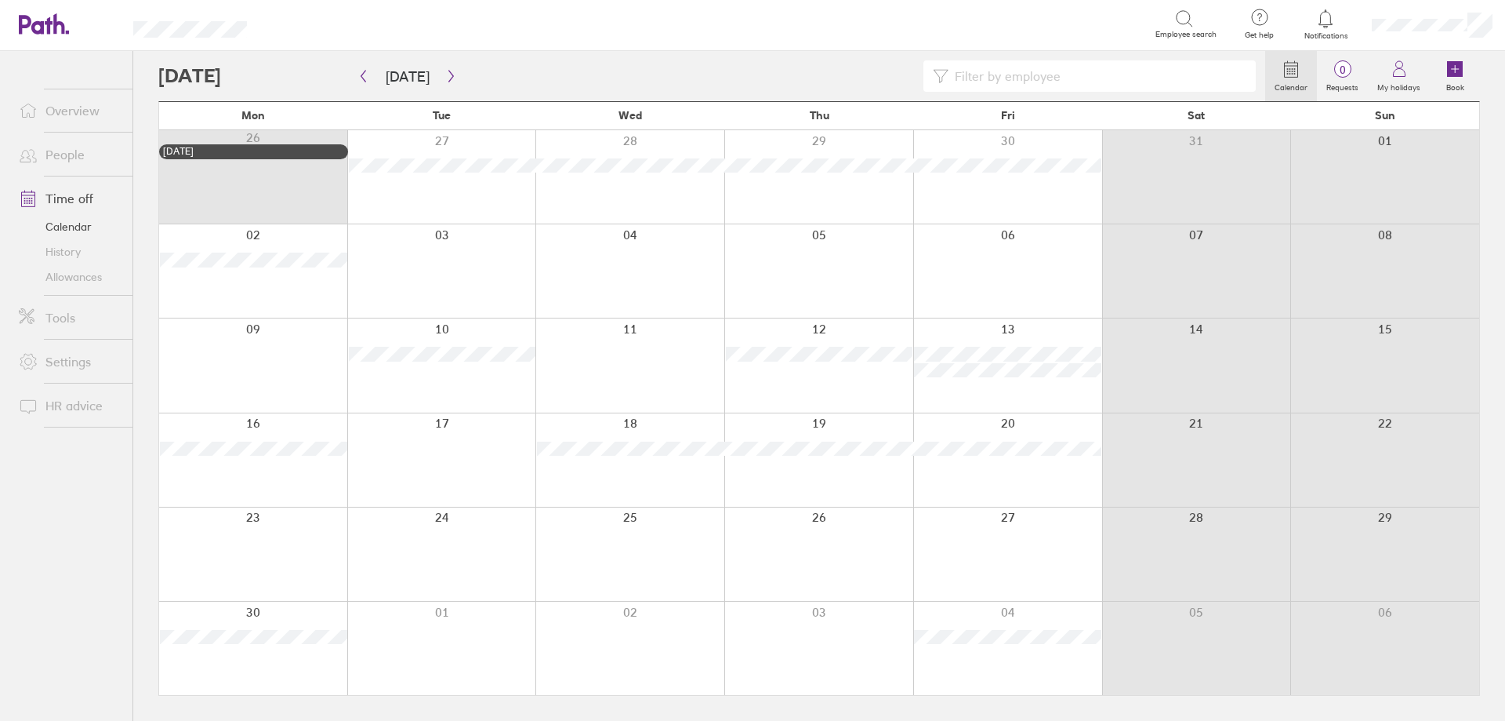
click at [456, 78] on div at bounding box center [711, 75] width 1107 height 31
click at [454, 78] on button "button" at bounding box center [451, 77] width 20 height 26
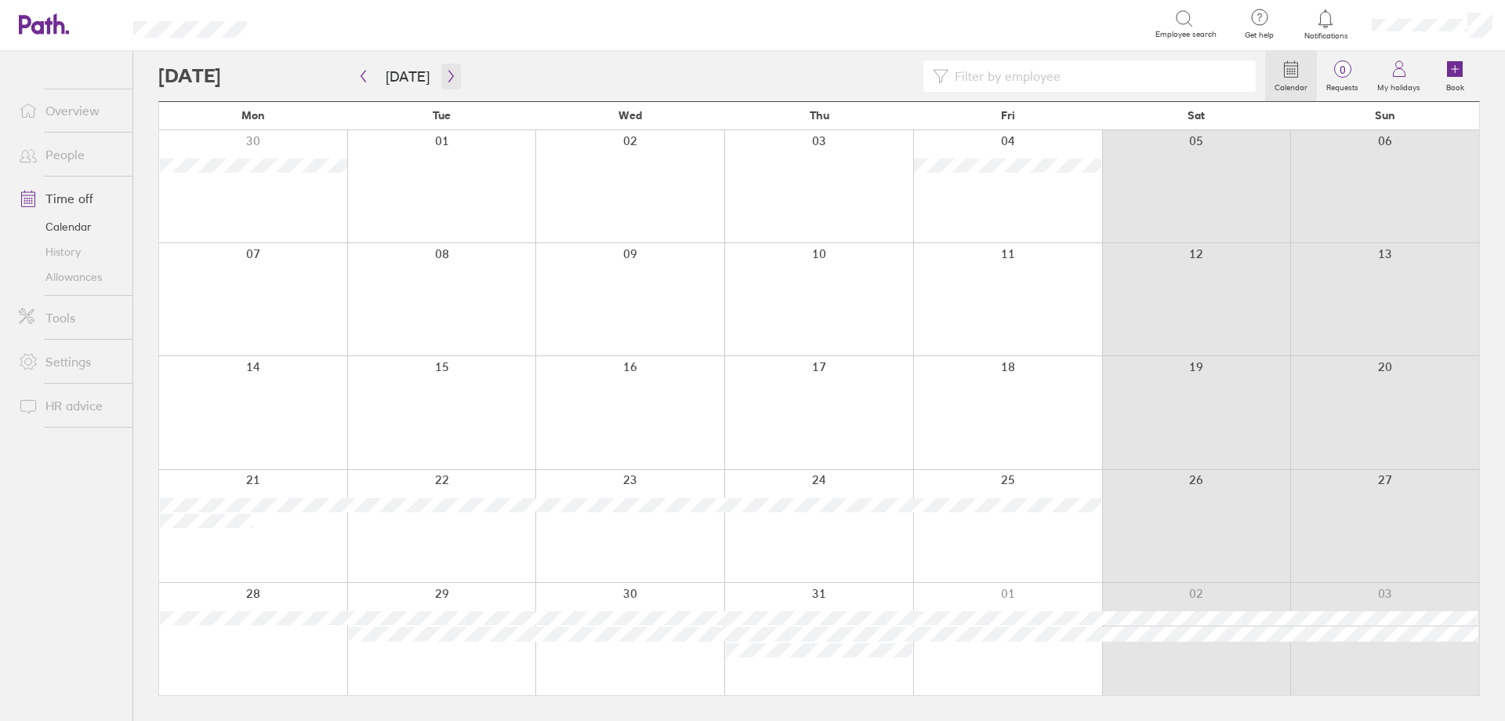
click at [448, 82] on button "button" at bounding box center [451, 77] width 20 height 26
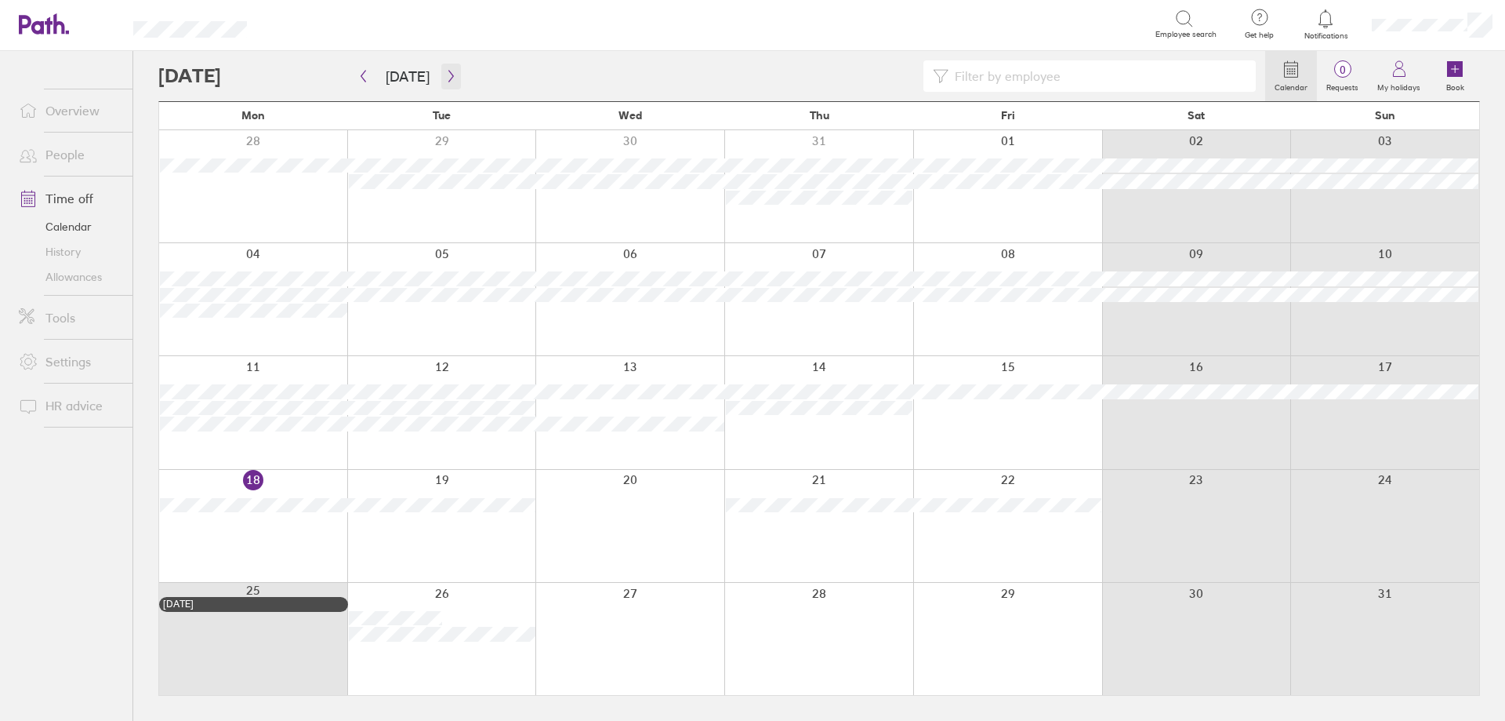
click at [445, 74] on icon "button" at bounding box center [451, 76] width 12 height 13
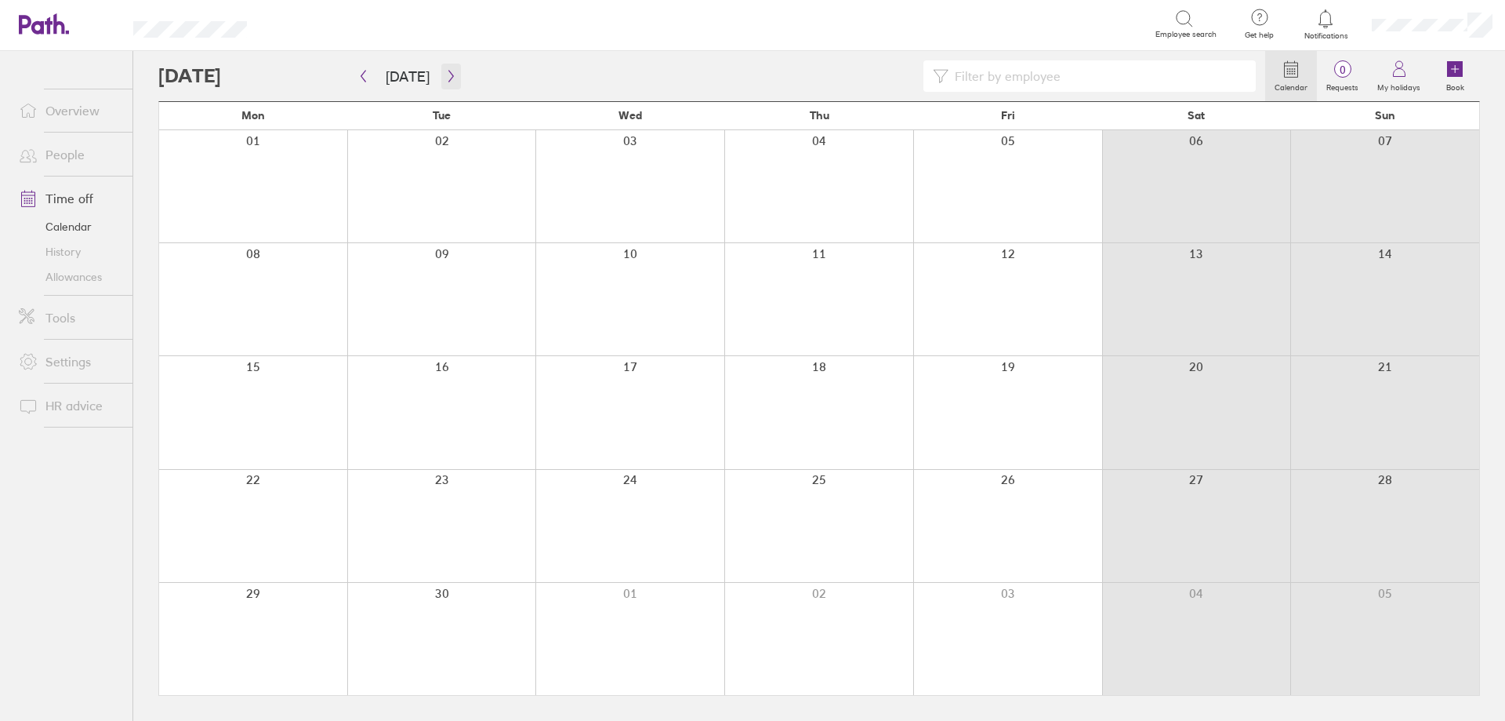
click at [445, 74] on icon "button" at bounding box center [451, 76] width 12 height 13
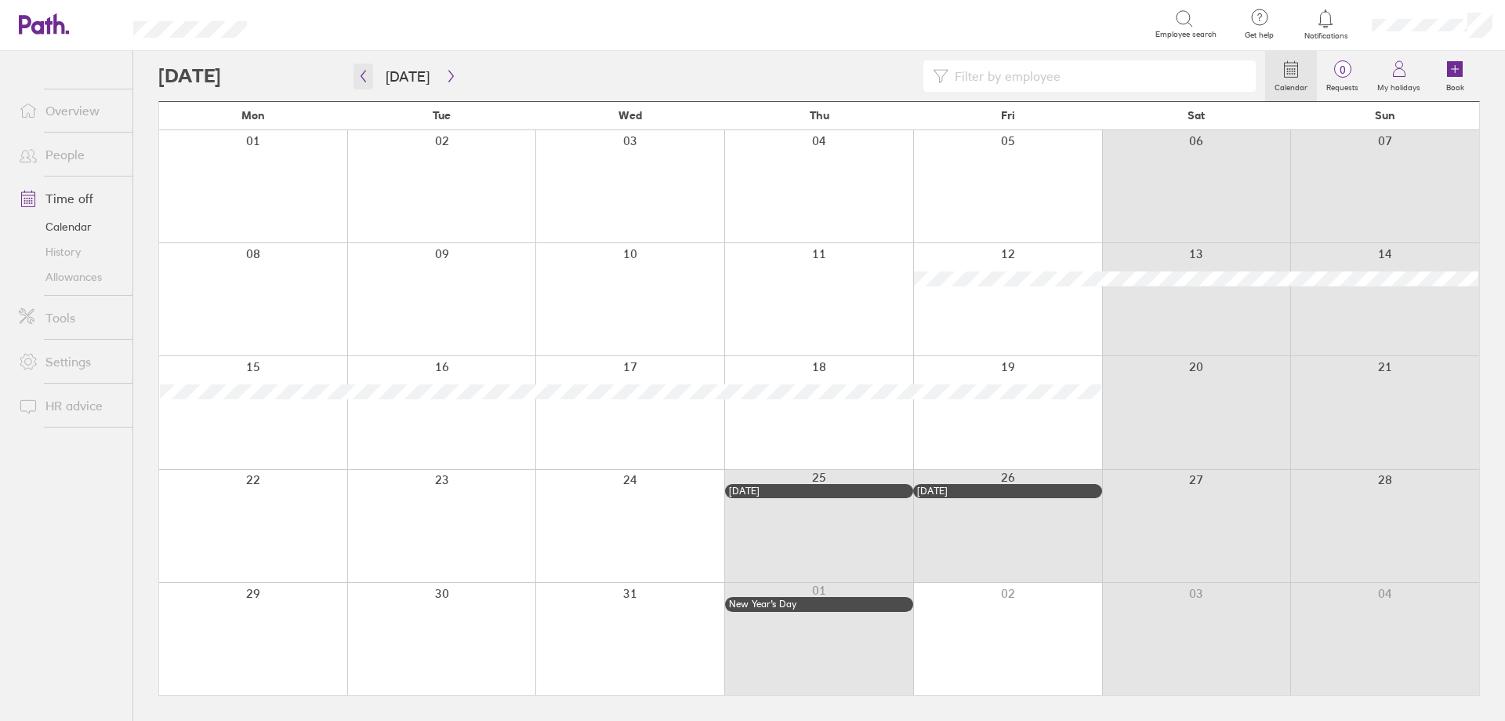
click at [365, 78] on icon "button" at bounding box center [364, 76] width 12 height 13
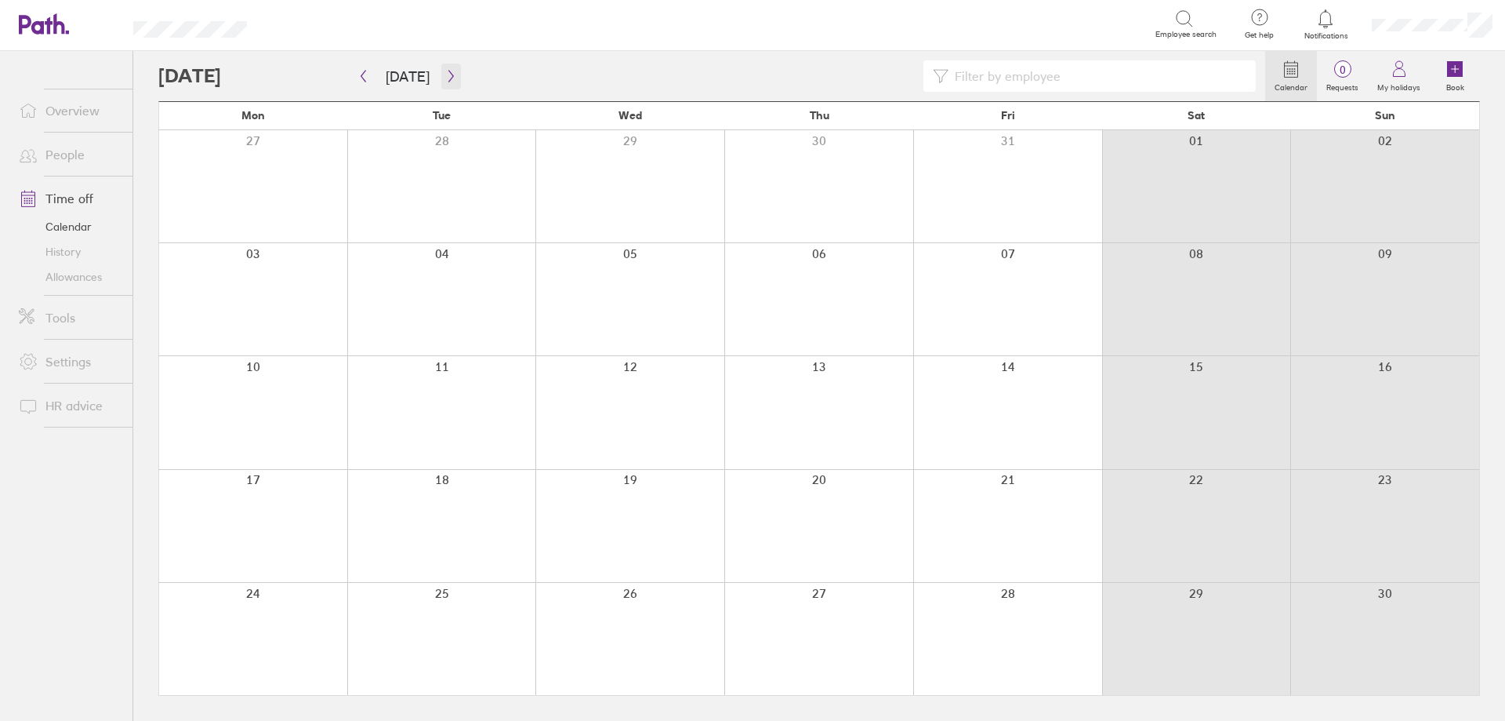
click at [446, 78] on icon "button" at bounding box center [451, 76] width 12 height 13
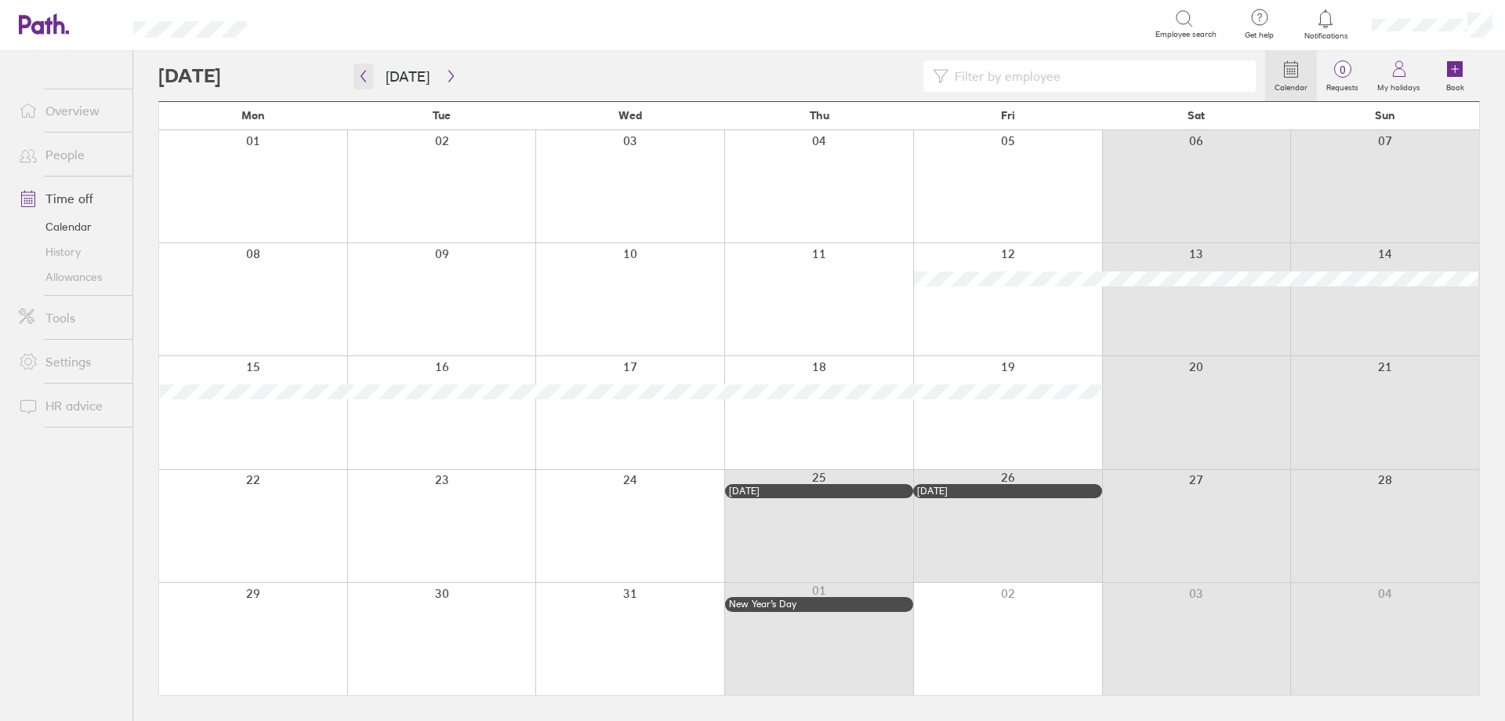
click at [365, 76] on icon "button" at bounding box center [364, 76] width 12 height 13
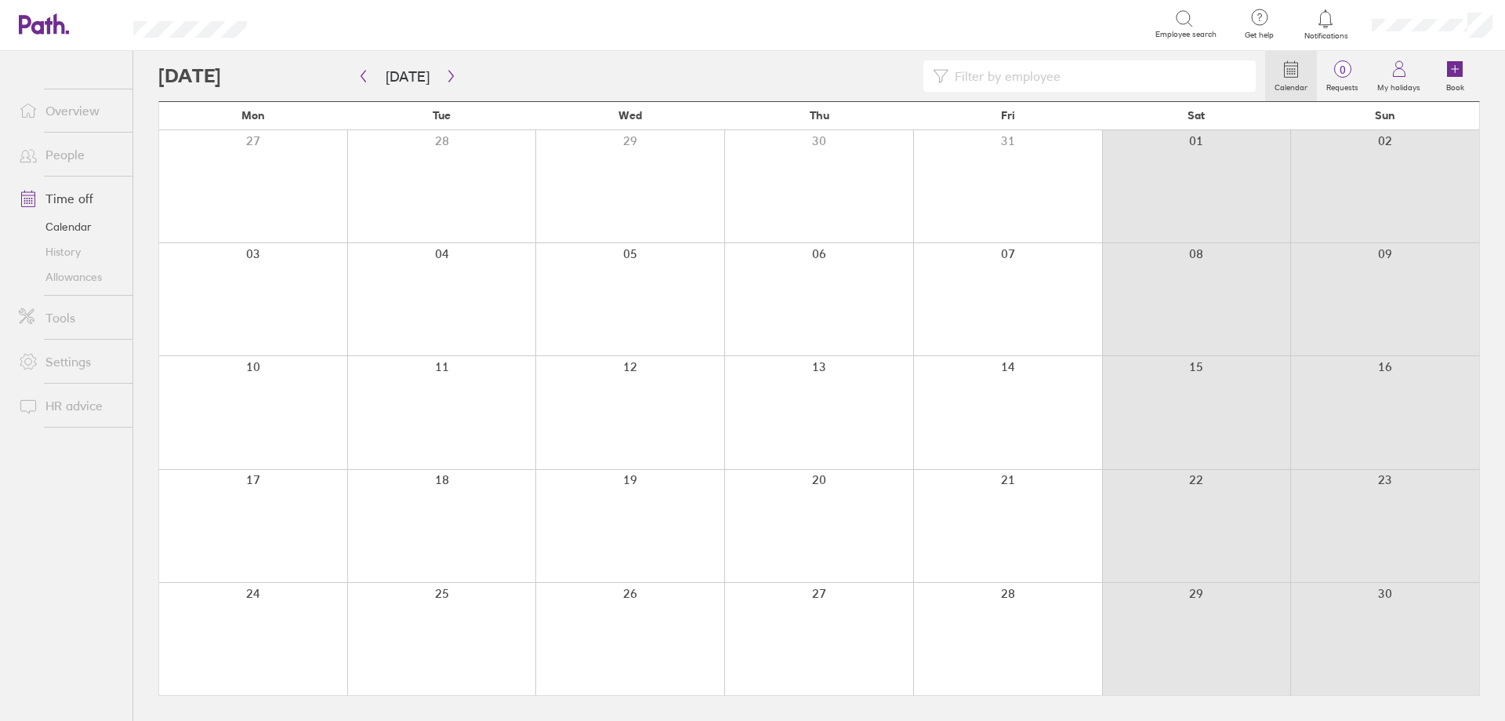
click at [67, 194] on link "Time off" at bounding box center [69, 198] width 126 height 31
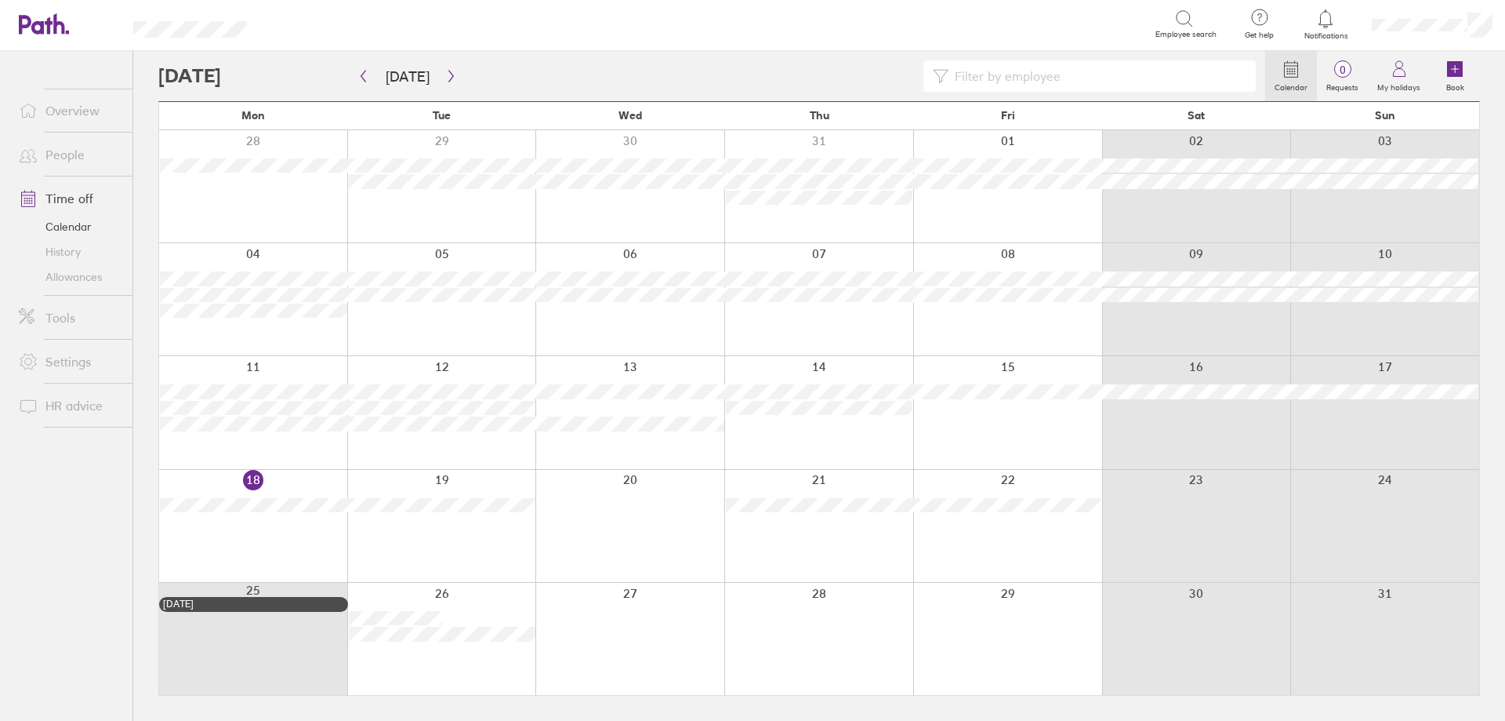
click at [93, 200] on link "Time off" at bounding box center [69, 198] width 126 height 31
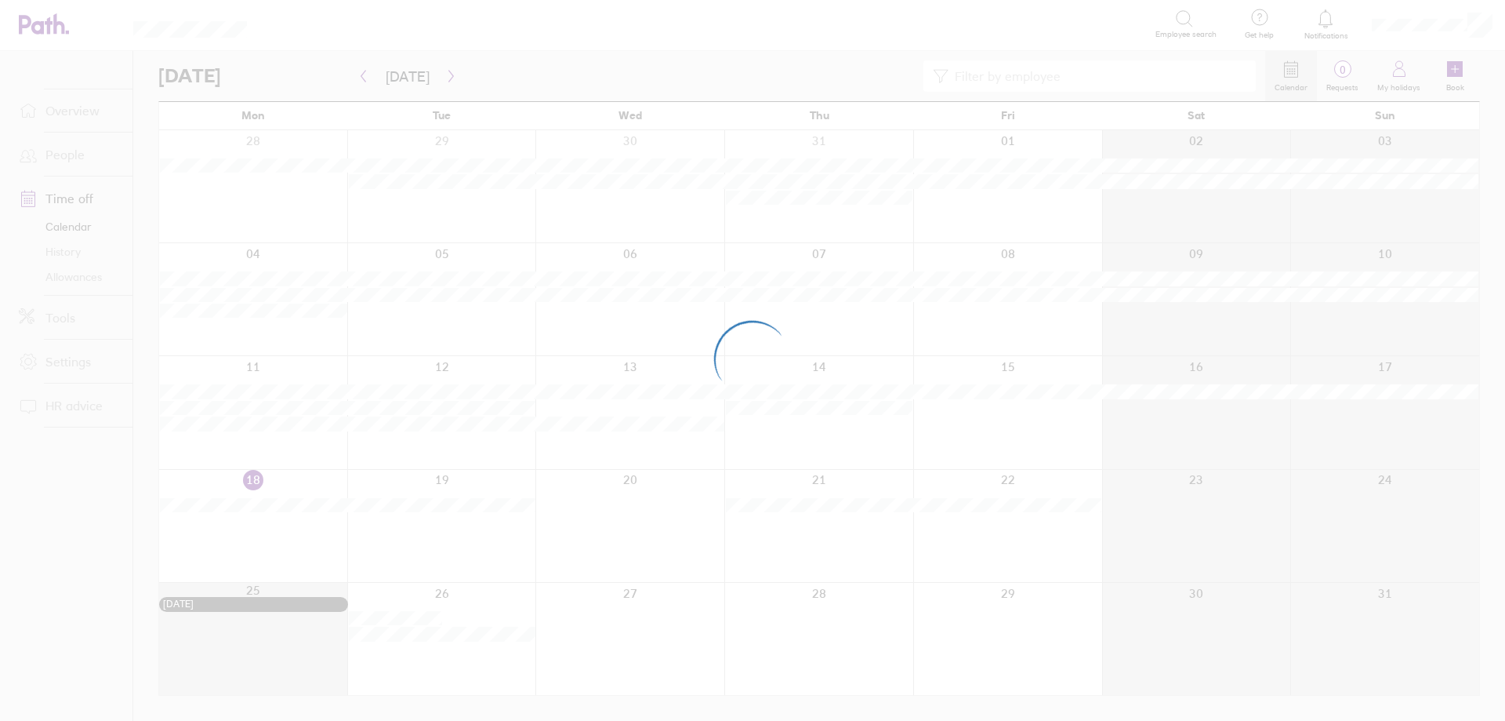
click at [80, 256] on div at bounding box center [752, 360] width 1505 height 721
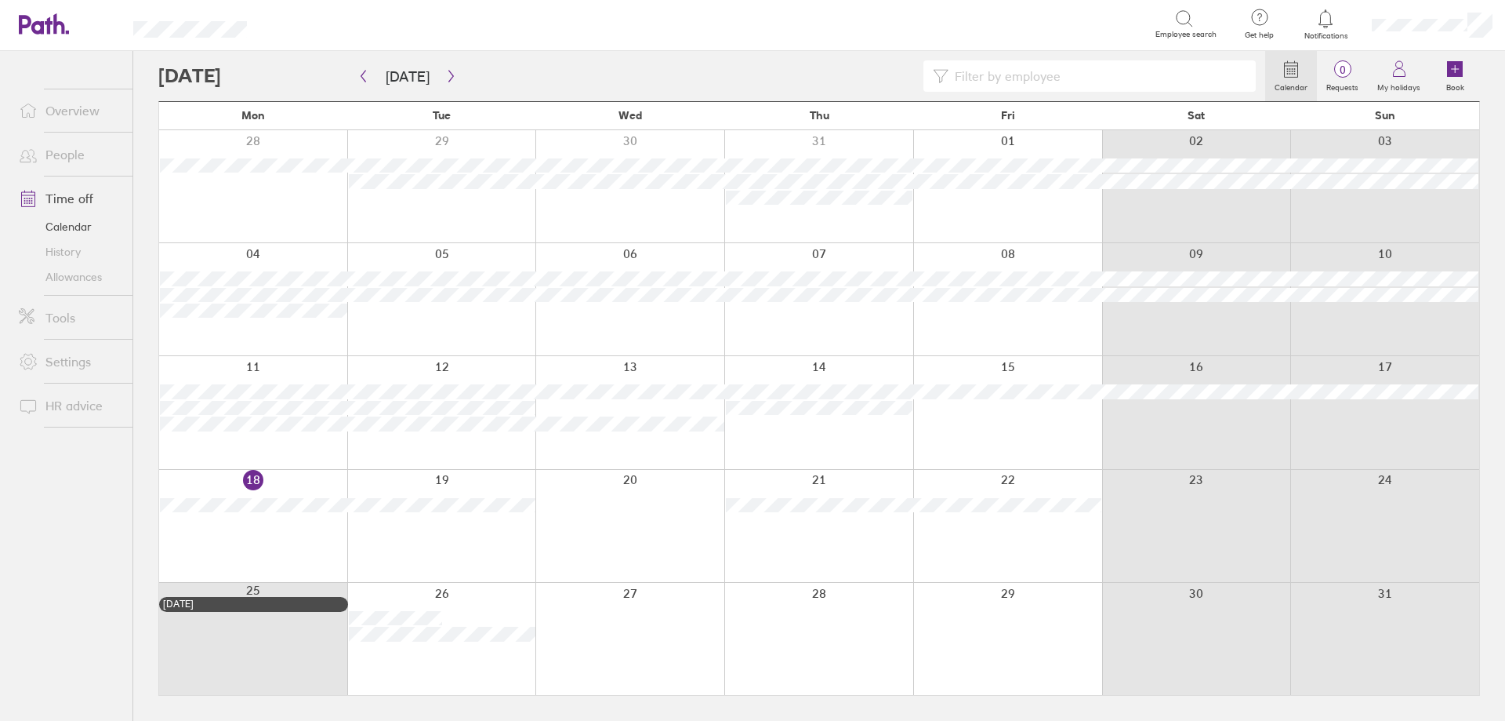
click at [58, 264] on link "Allowances" at bounding box center [69, 276] width 126 height 25
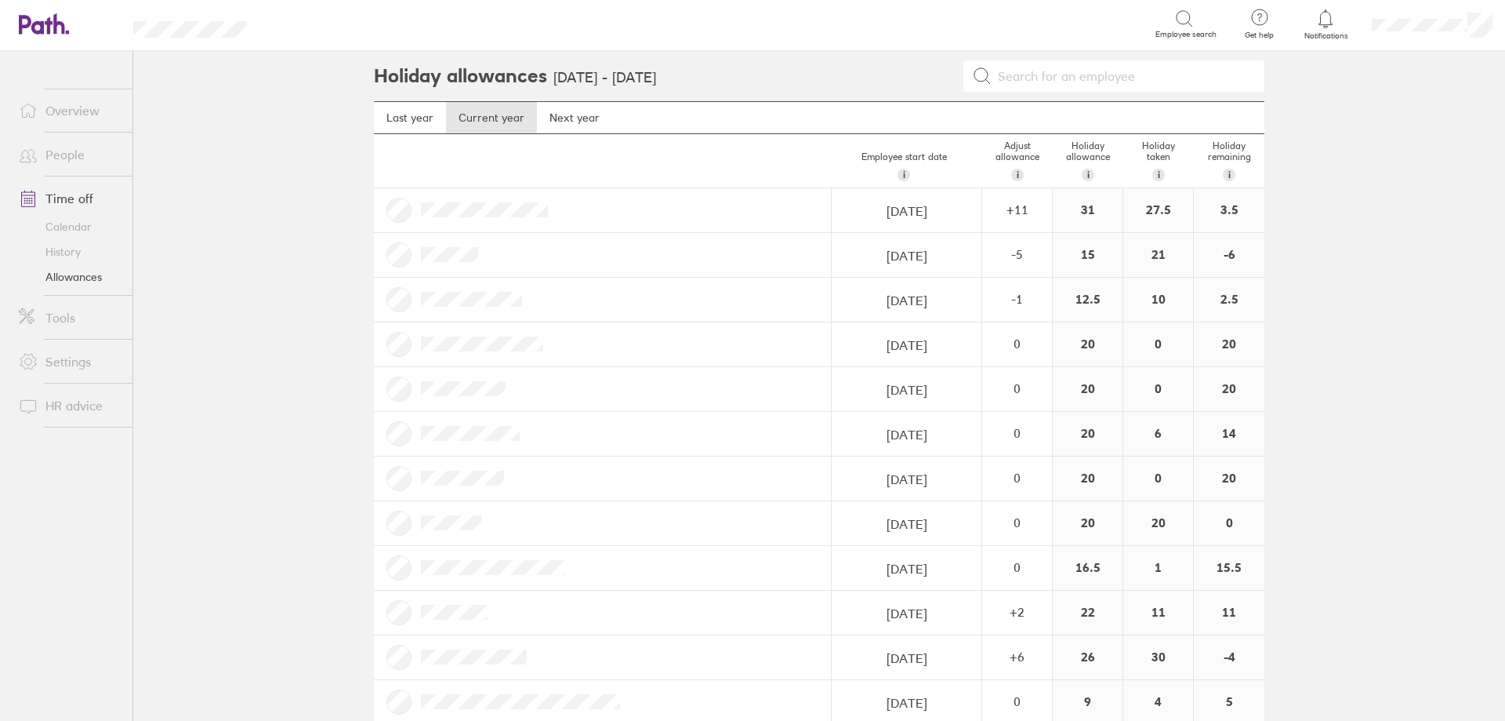
click at [58, 256] on link "History" at bounding box center [69, 251] width 126 height 25
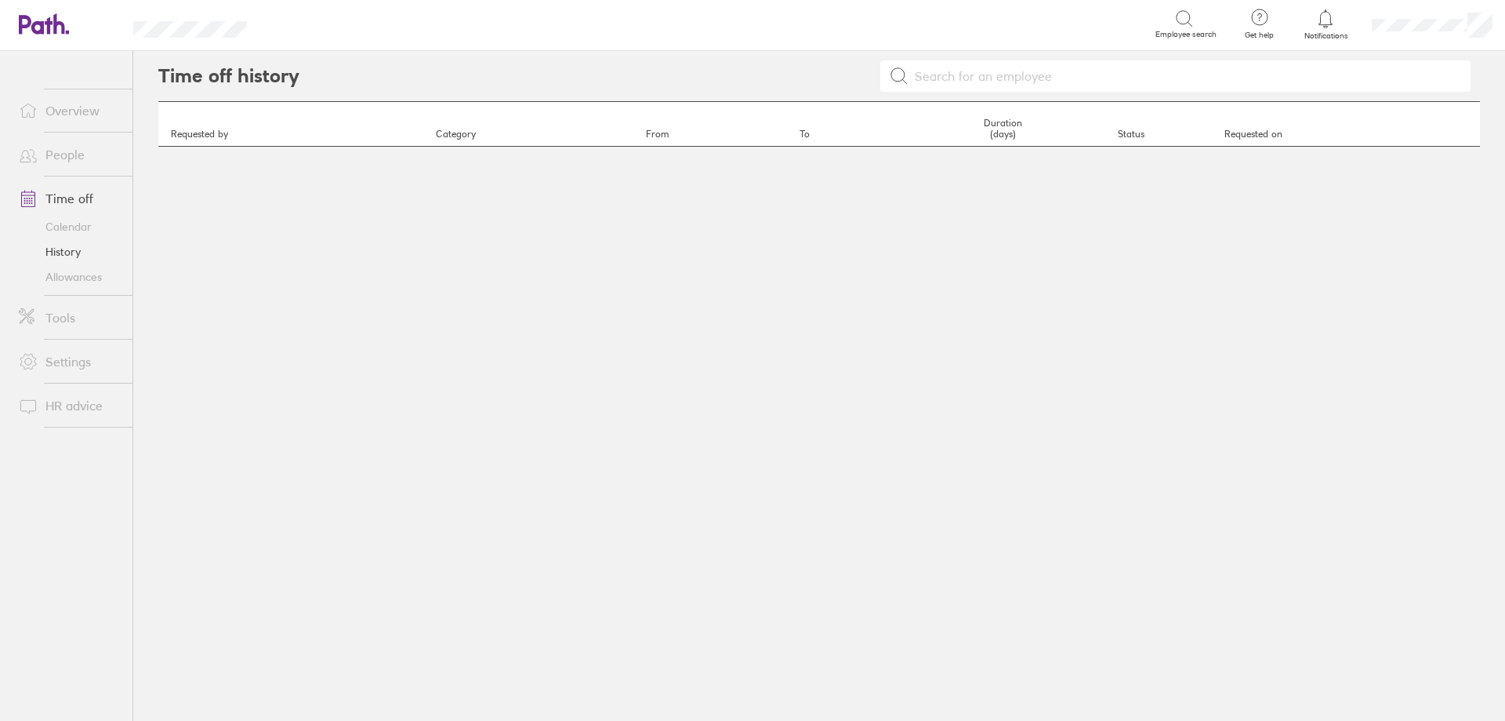
click at [58, 256] on link "History" at bounding box center [69, 251] width 126 height 25
